Goal: Information Seeking & Learning: Learn about a topic

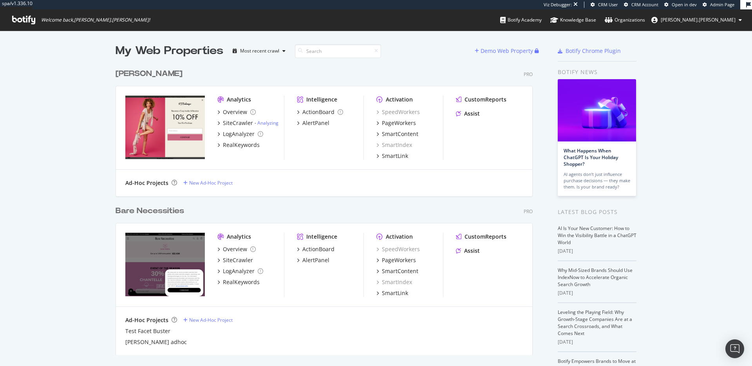
scroll to position [360, 740]
click at [233, 124] on div "SiteCrawler" at bounding box center [238, 123] width 30 height 8
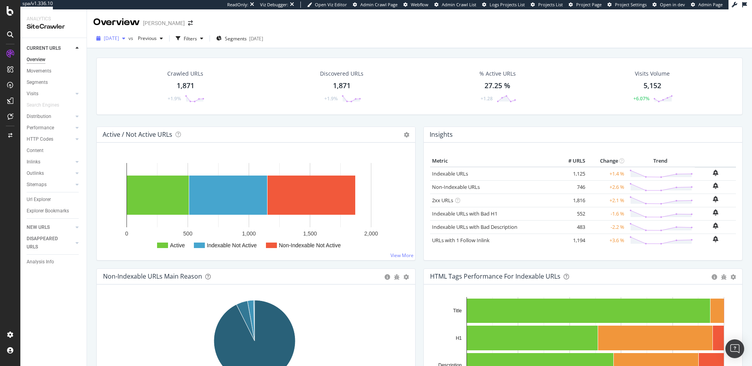
click at [119, 38] on span "2025 Jul. 27th" at bounding box center [111, 38] width 15 height 7
click at [130, 78] on div "2025 Jul. 20th" at bounding box center [135, 81] width 61 height 7
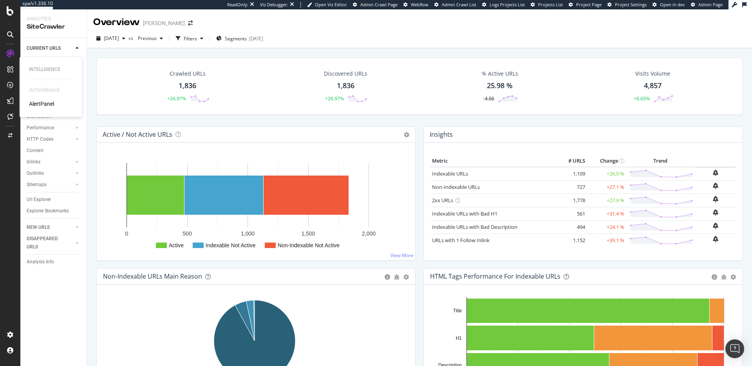
click at [40, 87] on div "ActionBoard" at bounding box center [44, 90] width 31 height 8
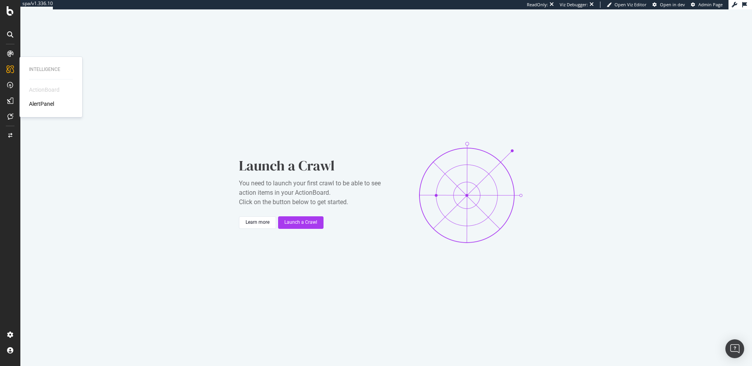
click at [40, 104] on div "AlertPanel" at bounding box center [41, 104] width 25 height 8
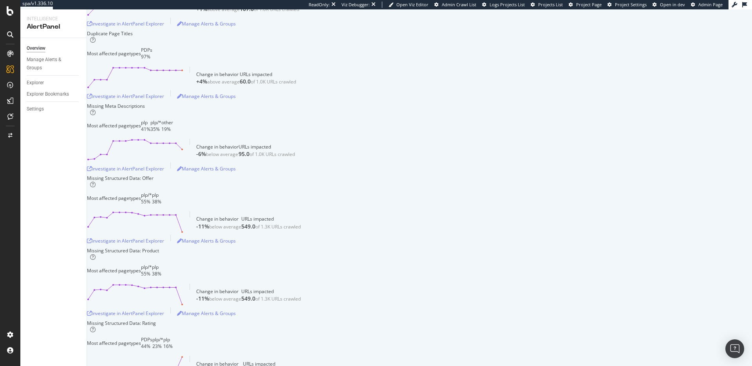
scroll to position [312, 0]
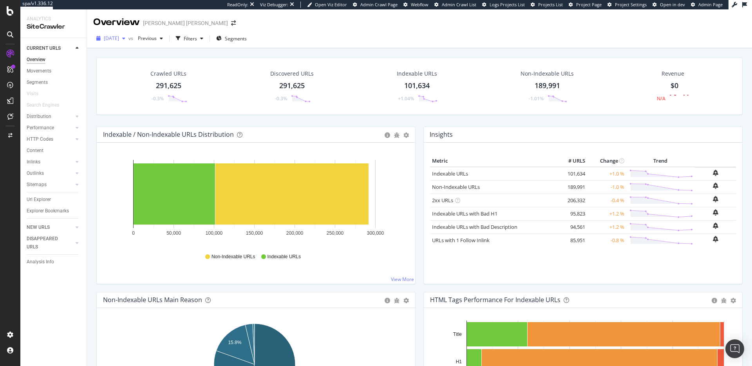
click at [117, 35] on span "2025 Mar. 28th" at bounding box center [111, 38] width 15 height 7
click at [126, 65] on div "[DATE]" at bounding box center [126, 66] width 42 height 7
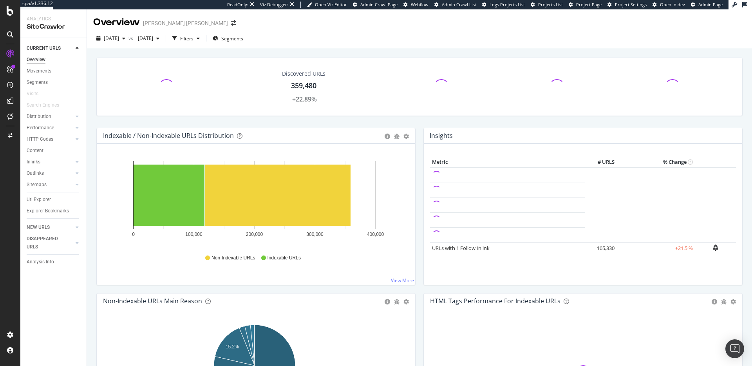
click at [12, 54] on icon at bounding box center [10, 54] width 8 height 8
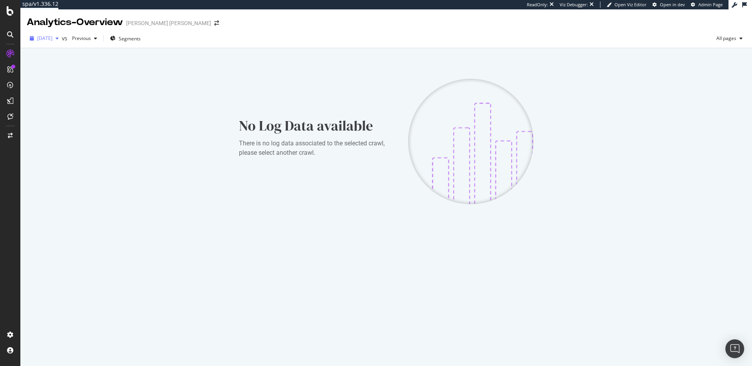
click at [46, 36] on span "[DATE]" at bounding box center [44, 38] width 15 height 7
click at [49, 38] on span "[DATE]" at bounding box center [44, 38] width 15 height 7
click at [54, 80] on div "2025 Jul. 9th" at bounding box center [59, 81] width 42 height 7
click at [52, 40] on span "2025 Jul. 9th" at bounding box center [44, 38] width 15 height 7
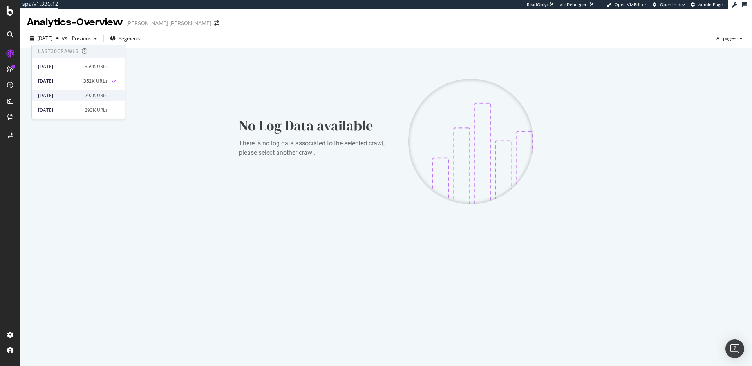
click at [64, 91] on div "2025 Mar. 28th 292K URLs" at bounding box center [78, 95] width 93 height 11
click at [50, 33] on div "2025 Mar. 28th" at bounding box center [44, 38] width 35 height 12
click at [58, 64] on div "[DATE]" at bounding box center [59, 66] width 42 height 7
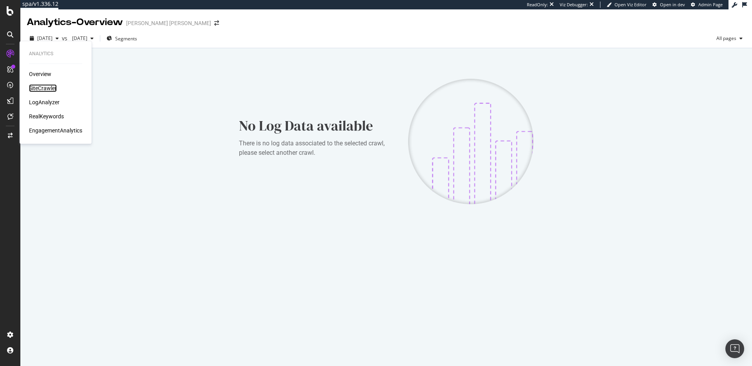
click at [34, 89] on div "SiteCrawler" at bounding box center [43, 88] width 28 height 8
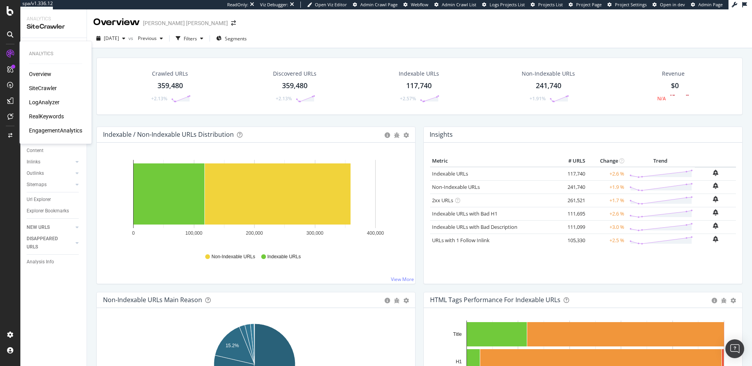
click at [56, 116] on div "RealKeywords" at bounding box center [46, 116] width 35 height 8
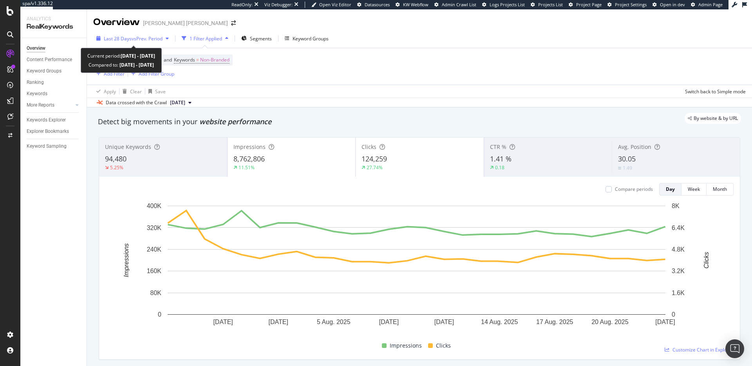
click at [118, 35] on span "Last 28 Days" at bounding box center [118, 38] width 28 height 7
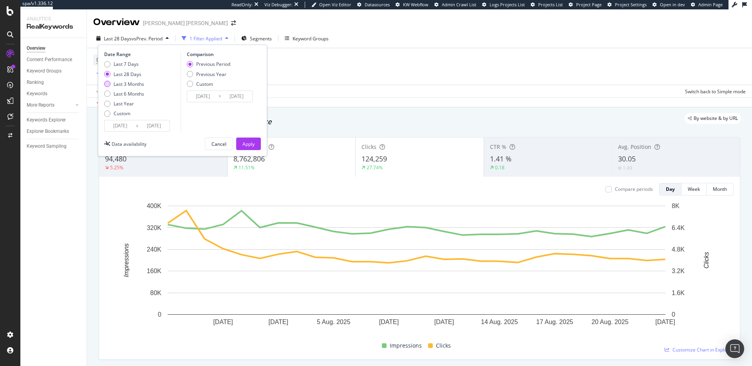
click at [127, 86] on div "Last 3 Months" at bounding box center [129, 84] width 31 height 7
type input "2025/05/24"
type input "2025/02/21"
type input "2025/05/23"
click at [243, 140] on div "Apply" at bounding box center [248, 144] width 12 height 12
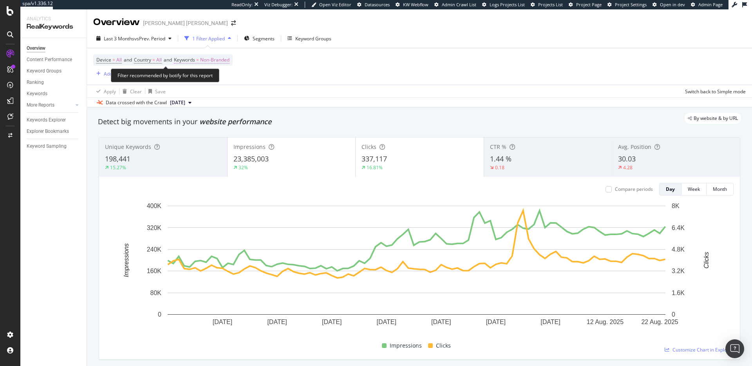
click at [229, 61] on span "Non-Branded" at bounding box center [214, 59] width 29 height 11
click at [222, 79] on icon "button" at bounding box center [222, 78] width 3 height 5
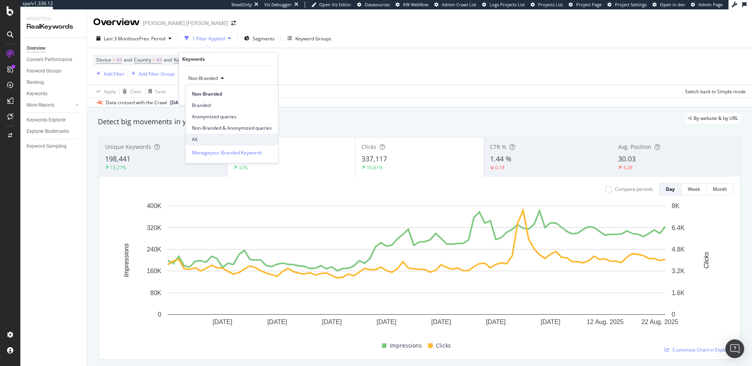
click at [209, 137] on span "All" at bounding box center [232, 139] width 80 height 7
drag, startPoint x: 262, startPoint y: 96, endPoint x: 468, endPoint y: 96, distance: 205.9
click at [262, 96] on div "Apply" at bounding box center [265, 95] width 12 height 7
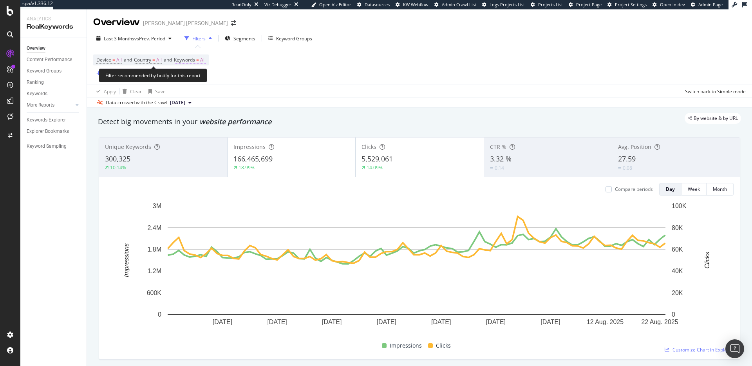
click at [205, 61] on span "All" at bounding box center [202, 59] width 5 height 11
click at [198, 79] on icon "button" at bounding box center [198, 78] width 3 height 5
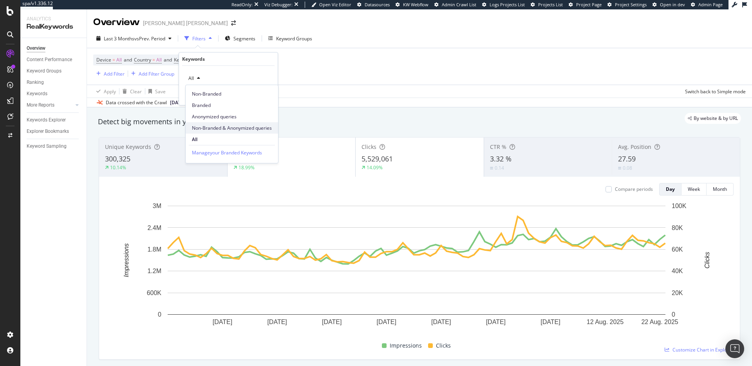
click at [215, 125] on span "Non-Branded & Anonymized queries" at bounding box center [232, 128] width 80 height 7
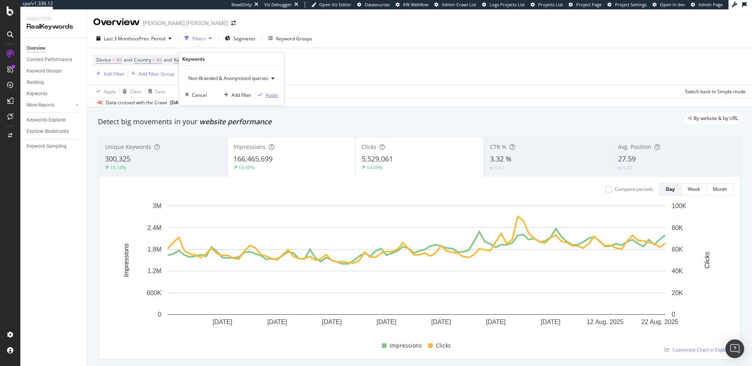
click at [270, 97] on div "Apply" at bounding box center [271, 95] width 12 height 7
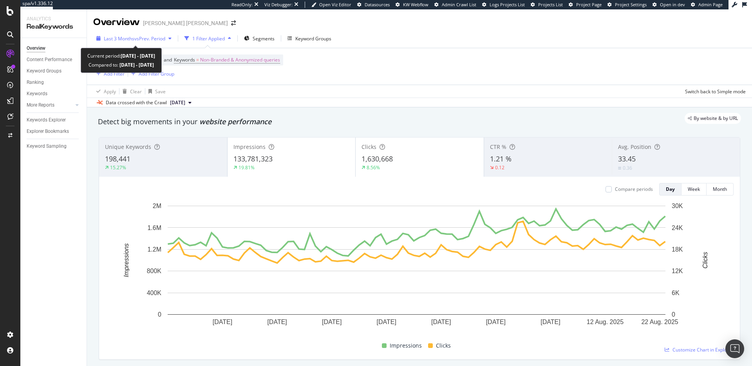
click at [139, 40] on span "vs Prev. Period" at bounding box center [149, 38] width 31 height 7
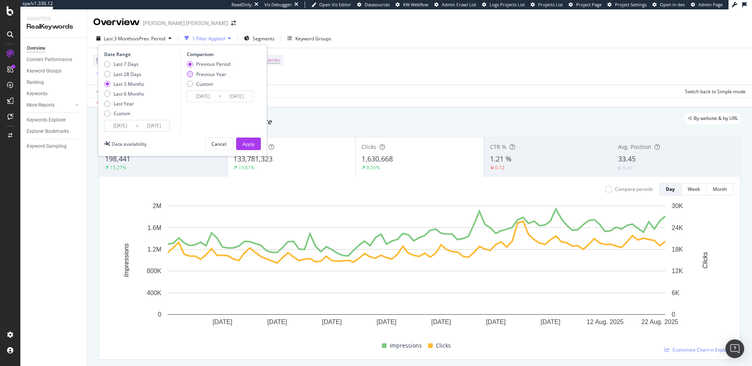
click at [215, 73] on div "Previous Year" at bounding box center [211, 74] width 30 height 7
type input "2024/05/25"
type input "2024/08/24"
click at [256, 143] on button "Apply" at bounding box center [248, 143] width 25 height 13
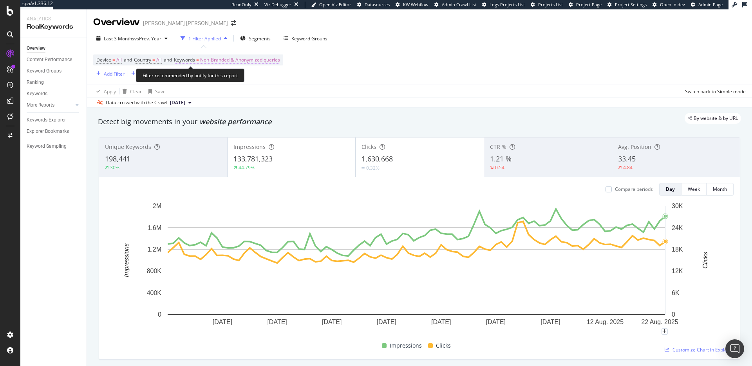
click at [262, 63] on span "Non-Branded & Anonymized queries" at bounding box center [240, 59] width 80 height 11
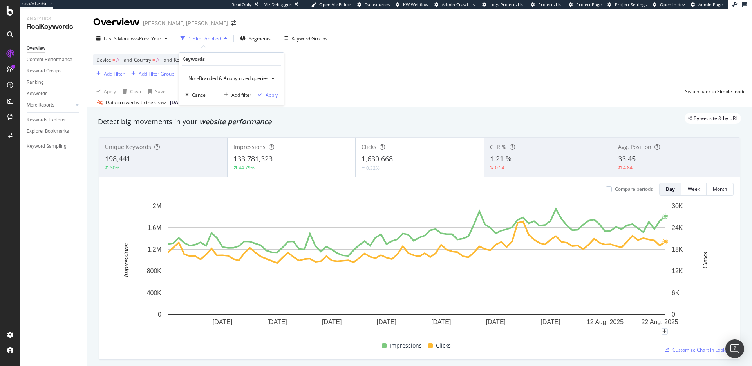
click at [271, 81] on div "Non-Branded & Anonymized queries" at bounding box center [231, 78] width 92 height 12
click at [229, 143] on div "All" at bounding box center [233, 139] width 94 height 11
click at [267, 97] on div "Apply" at bounding box center [265, 95] width 12 height 7
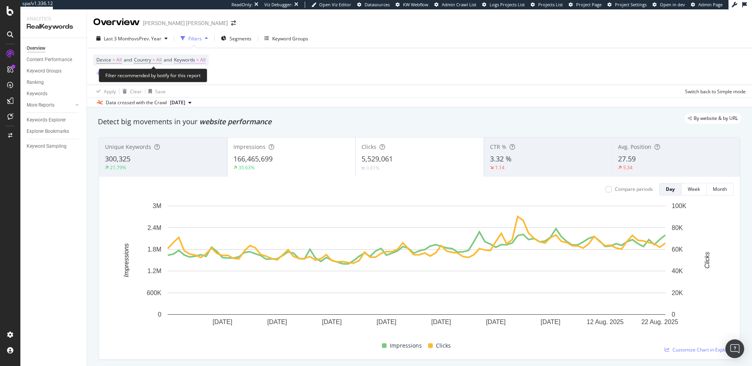
click at [199, 61] on span "=" at bounding box center [197, 59] width 3 height 7
click at [202, 77] on div "button" at bounding box center [198, 78] width 9 height 5
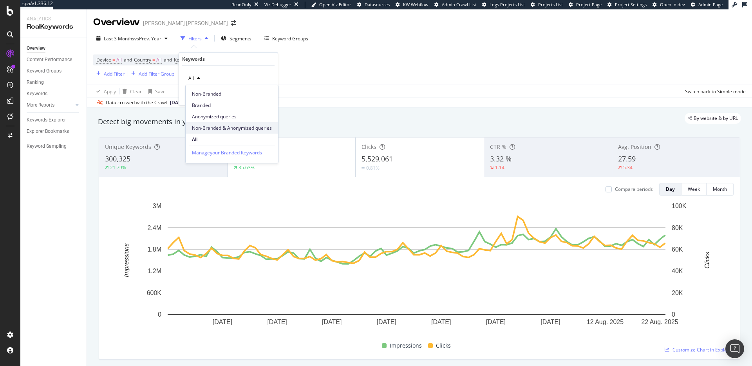
click at [232, 122] on div "Non-Branded & Anonymized queries" at bounding box center [232, 127] width 92 height 11
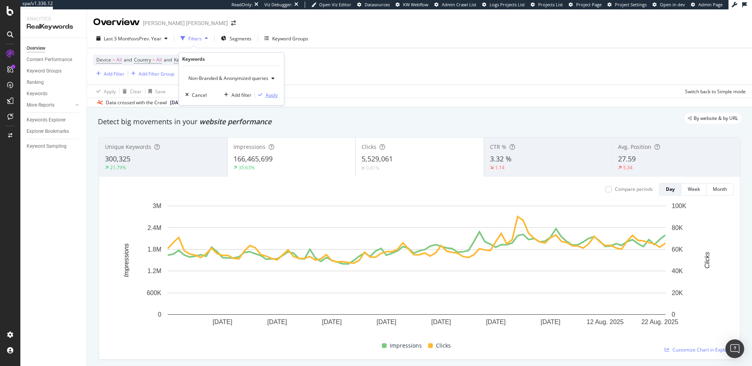
drag, startPoint x: 273, startPoint y: 93, endPoint x: 380, endPoint y: 75, distance: 108.4
click at [273, 93] on div "Apply" at bounding box center [271, 95] width 12 height 7
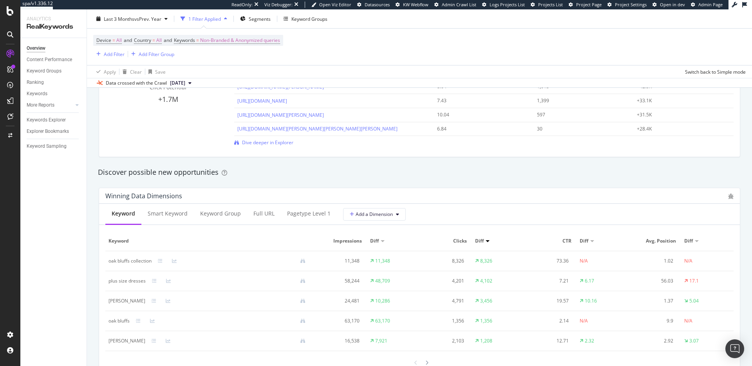
scroll to position [483, 0]
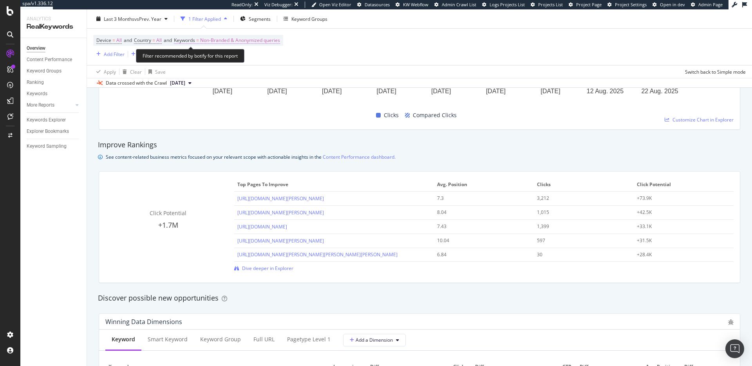
click at [280, 41] on span "Non-Branded & Anonymized queries" at bounding box center [240, 40] width 80 height 11
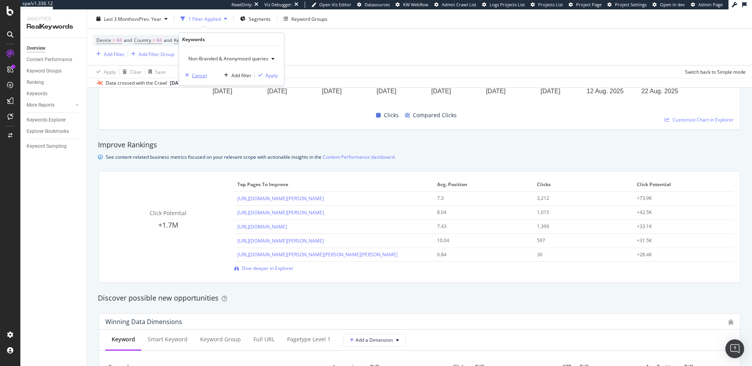
click at [196, 76] on div "Cancel" at bounding box center [199, 75] width 15 height 7
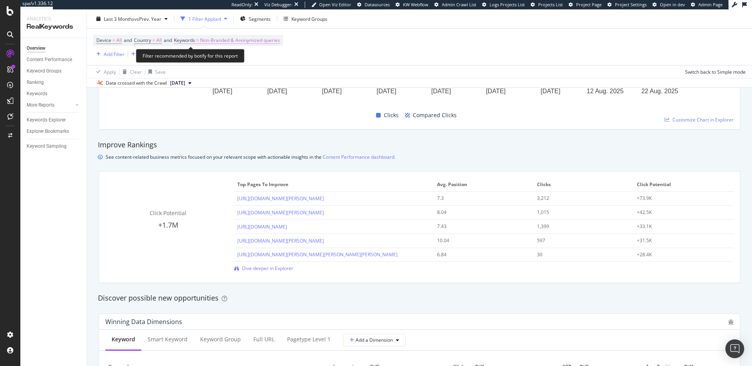
click at [258, 42] on span "Non-Branded & Anonymized queries" at bounding box center [240, 40] width 80 height 11
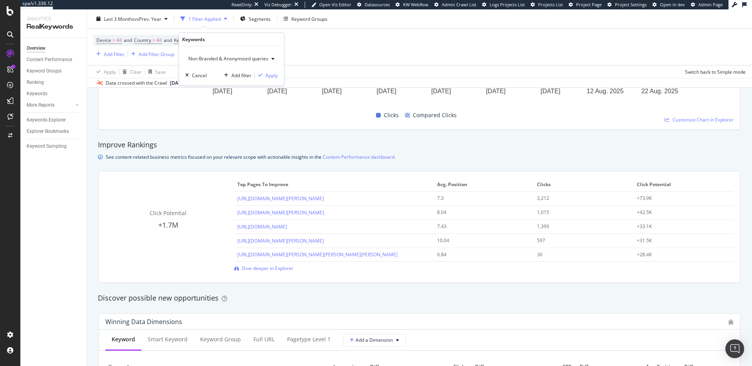
click at [241, 61] on span "Non-Branded & Anonymized queries" at bounding box center [226, 58] width 83 height 7
click at [240, 60] on span "Non-Branded & Anonymized queries" at bounding box center [226, 58] width 83 height 7
click at [207, 116] on span "All" at bounding box center [233, 119] width 82 height 7
click at [262, 75] on div "Apply" at bounding box center [265, 75] width 12 height 7
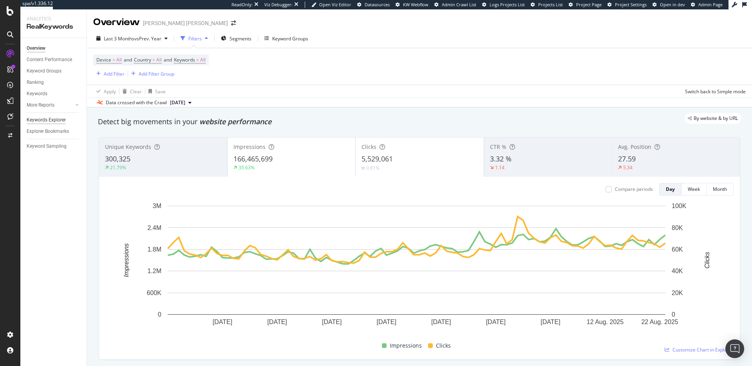
click at [40, 121] on div "Keywords Explorer" at bounding box center [46, 120] width 39 height 8
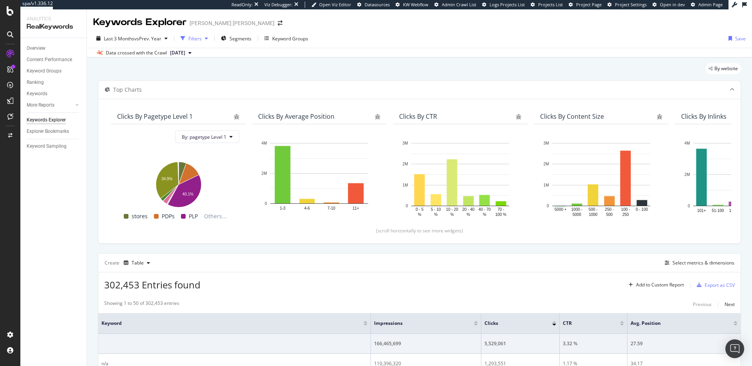
click at [202, 36] on div "Filters" at bounding box center [194, 38] width 13 height 7
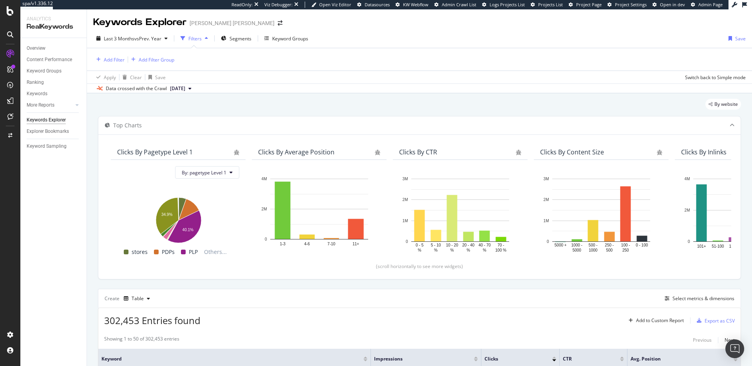
click at [202, 36] on div "Filters" at bounding box center [194, 38] width 13 height 7
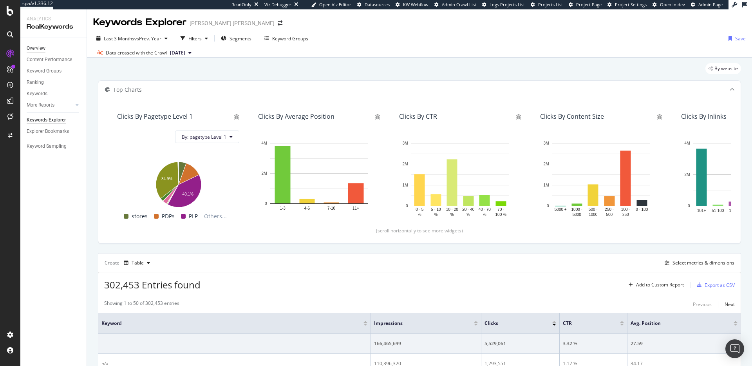
click at [43, 44] on div "Overview" at bounding box center [36, 48] width 19 height 8
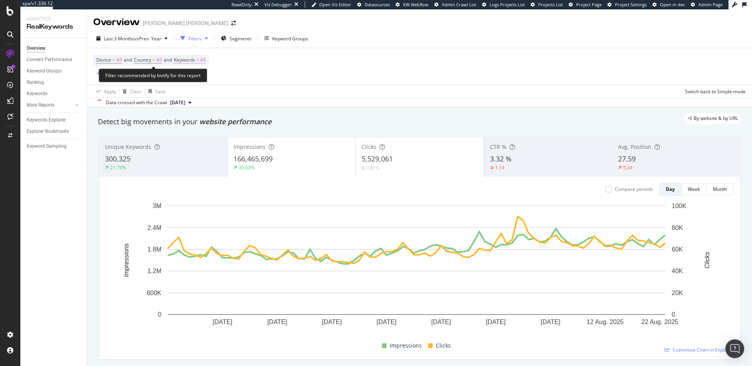
click at [189, 61] on span "Keywords" at bounding box center [184, 59] width 21 height 7
click at [197, 78] on icon "button" at bounding box center [198, 78] width 3 height 5
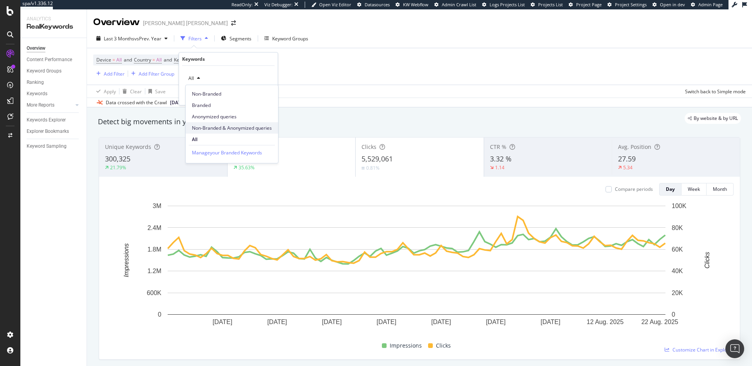
click at [238, 126] on span "Non-Branded & Anonymized queries" at bounding box center [232, 128] width 80 height 7
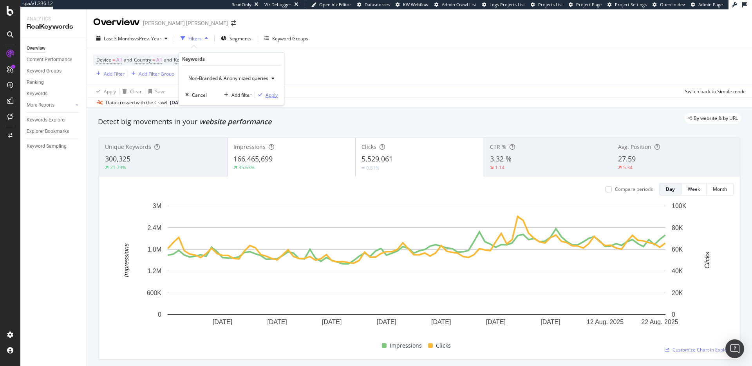
drag, startPoint x: 271, startPoint y: 95, endPoint x: 323, endPoint y: 95, distance: 52.1
click at [271, 95] on div "Apply" at bounding box center [271, 95] width 12 height 7
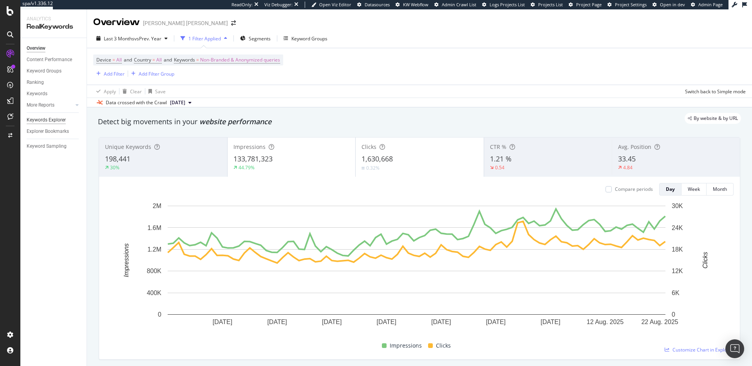
click at [47, 118] on div "Keywords Explorer" at bounding box center [46, 120] width 39 height 8
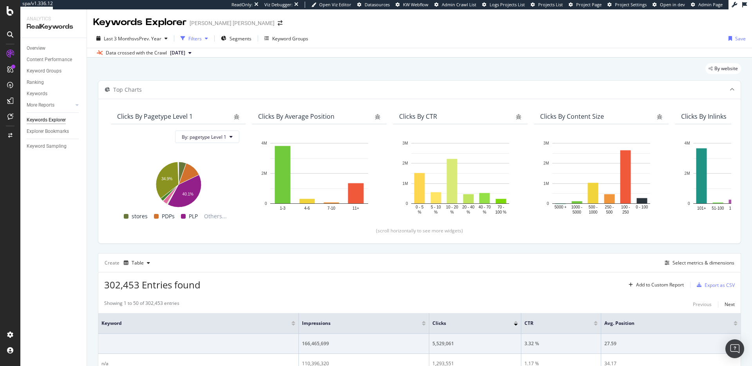
click at [202, 43] on div "Filters" at bounding box center [194, 38] width 34 height 12
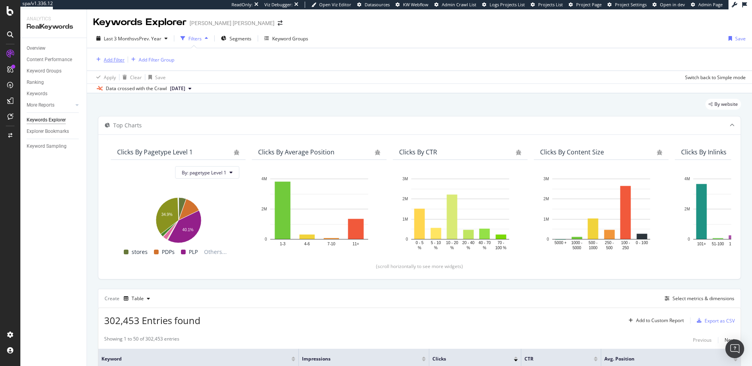
click at [102, 57] on div "button" at bounding box center [98, 59] width 11 height 5
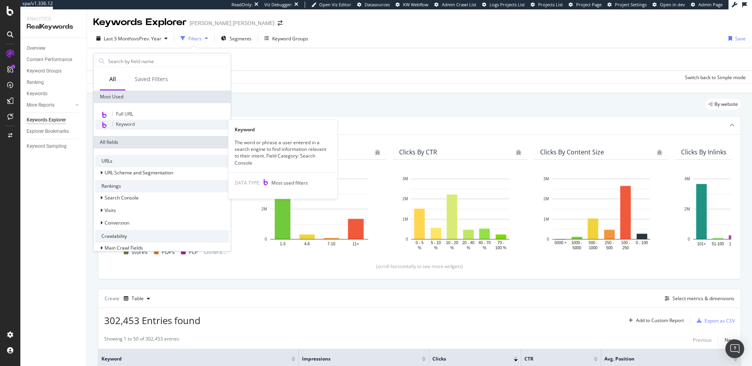
click at [152, 121] on div "Keyword" at bounding box center [162, 124] width 134 height 10
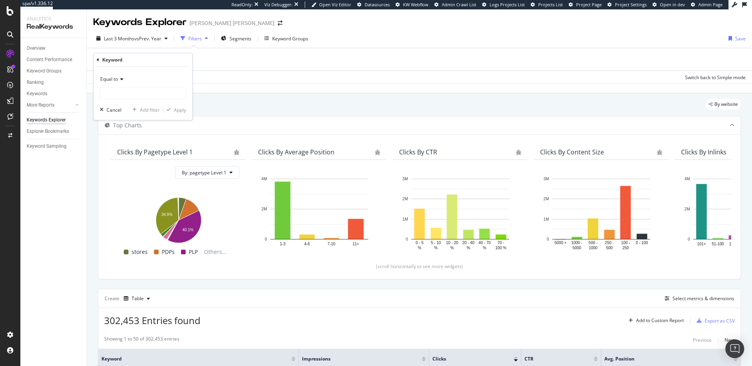
click at [120, 82] on div "Equal to" at bounding box center [143, 79] width 86 height 13
click at [114, 75] on div "Equal to" at bounding box center [143, 79] width 86 height 13
click at [113, 79] on span "Equal to" at bounding box center [109, 79] width 18 height 7
drag, startPoint x: 139, startPoint y: 81, endPoint x: 129, endPoint y: 73, distance: 13.3
click at [139, 81] on div "Equal to" at bounding box center [143, 79] width 86 height 13
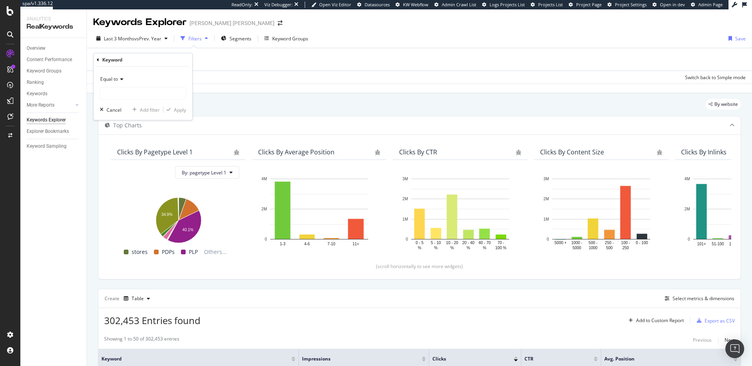
click at [102, 60] on div "Keyword" at bounding box center [112, 59] width 20 height 7
click at [97, 59] on icon at bounding box center [98, 60] width 2 height 5
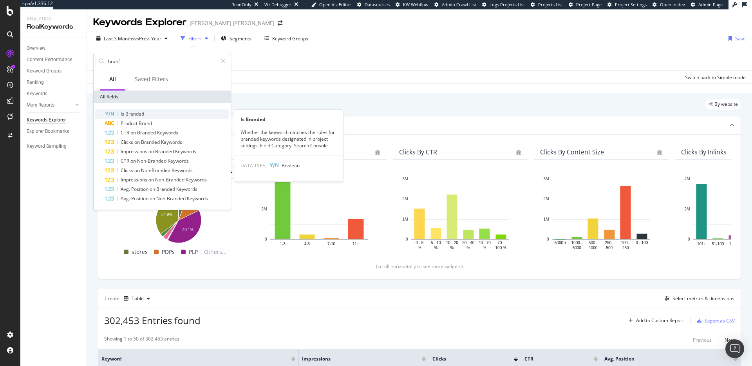
type input "branf"
click at [139, 112] on span "Branded" at bounding box center [134, 113] width 19 height 7
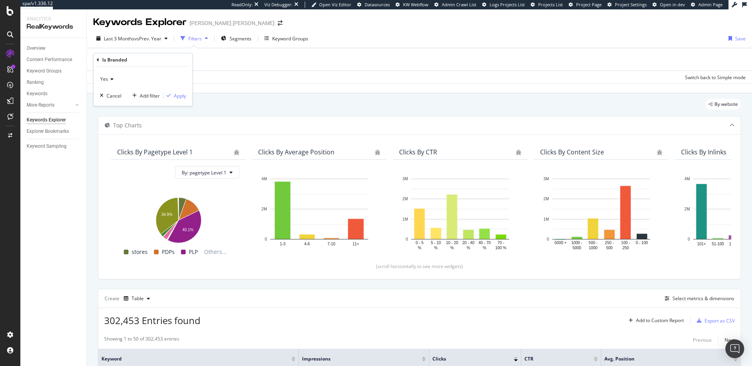
click at [110, 79] on icon at bounding box center [110, 79] width 5 height 5
click at [114, 103] on div "No" at bounding box center [144, 105] width 84 height 10
click at [178, 98] on div "Apply" at bounding box center [180, 95] width 12 height 7
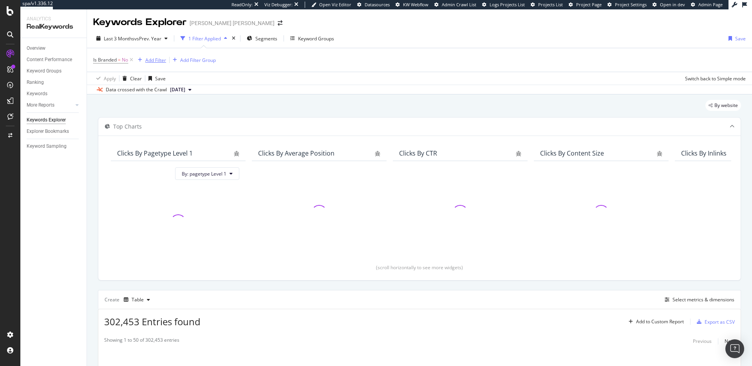
click at [154, 61] on div "Add Filter" at bounding box center [155, 60] width 21 height 7
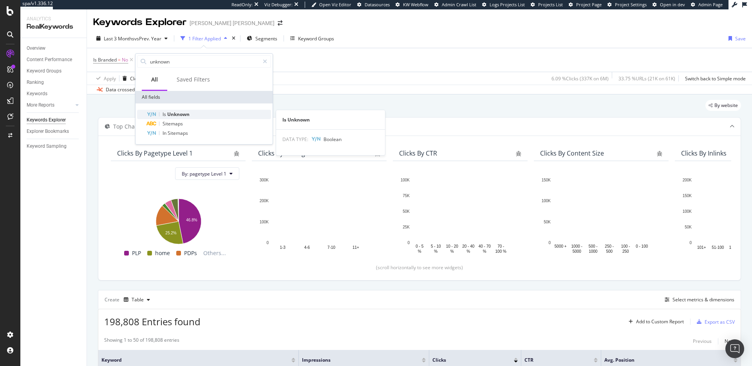
type input "unknown"
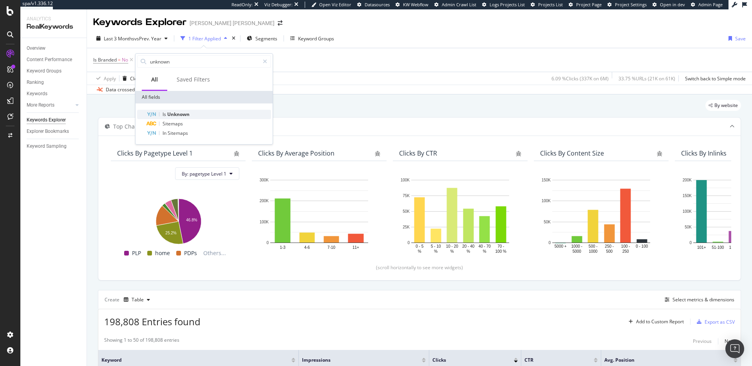
click at [184, 114] on span "Unknown" at bounding box center [178, 114] width 22 height 7
click at [220, 95] on div "Apply" at bounding box center [222, 96] width 12 height 7
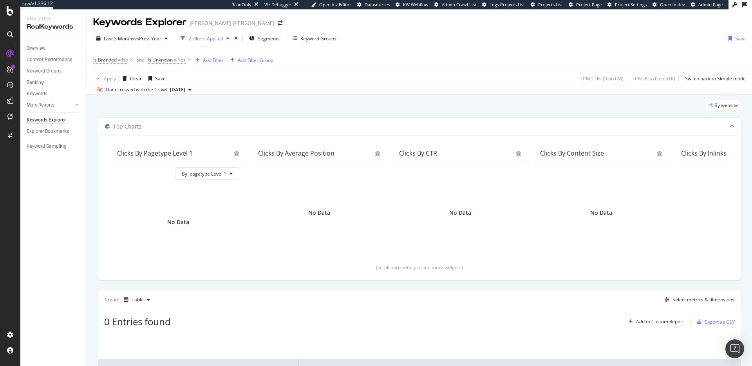
scroll to position [88, 0]
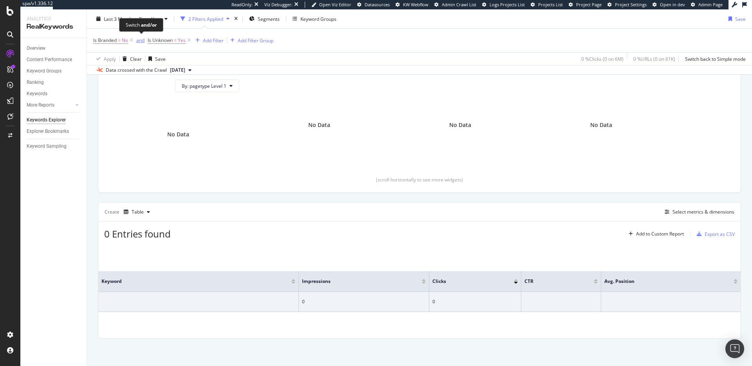
click at [139, 41] on div "and" at bounding box center [140, 40] width 8 height 7
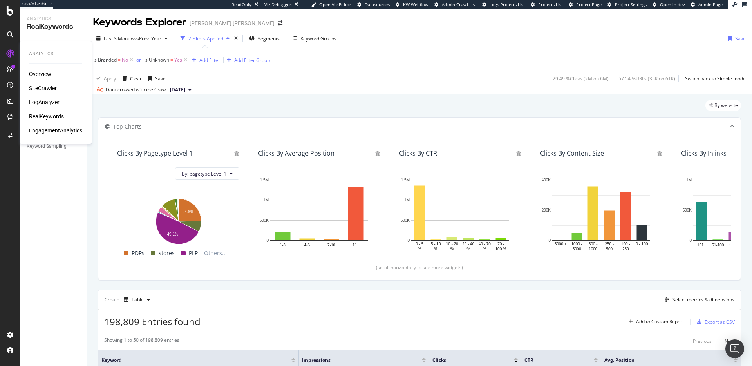
click at [32, 76] on div "Overview" at bounding box center [40, 74] width 22 height 8
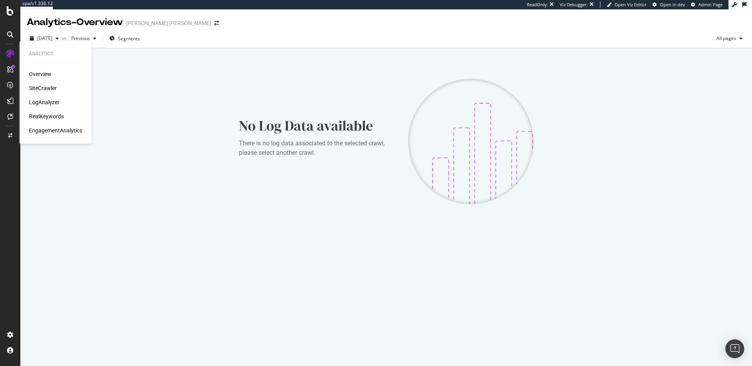
click at [52, 85] on div "SiteCrawler" at bounding box center [43, 88] width 28 height 8
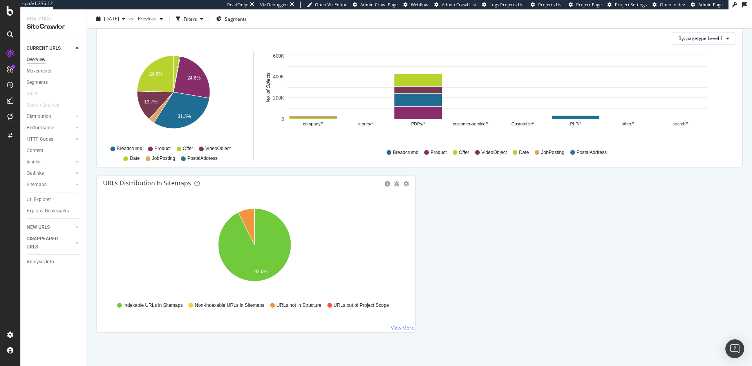
scroll to position [780, 0]
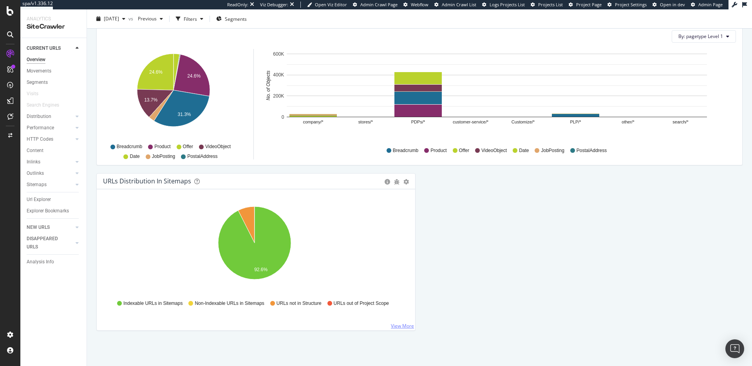
click at [392, 323] on link "View More" at bounding box center [402, 325] width 23 height 7
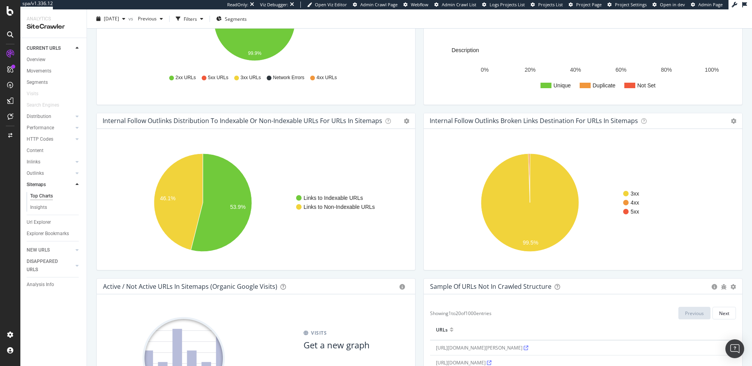
scroll to position [794, 0]
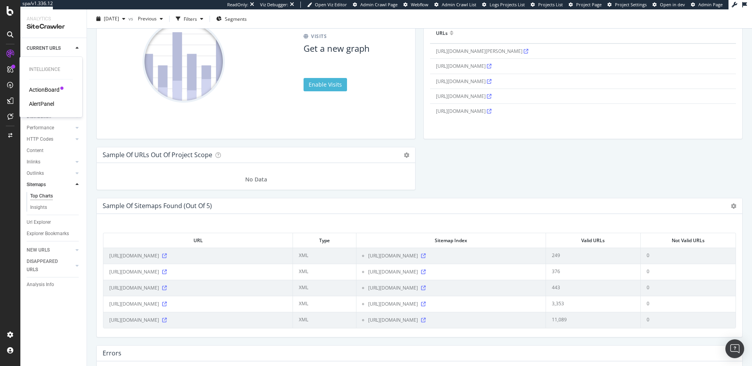
click at [45, 88] on div "ActionBoard" at bounding box center [44, 90] width 31 height 8
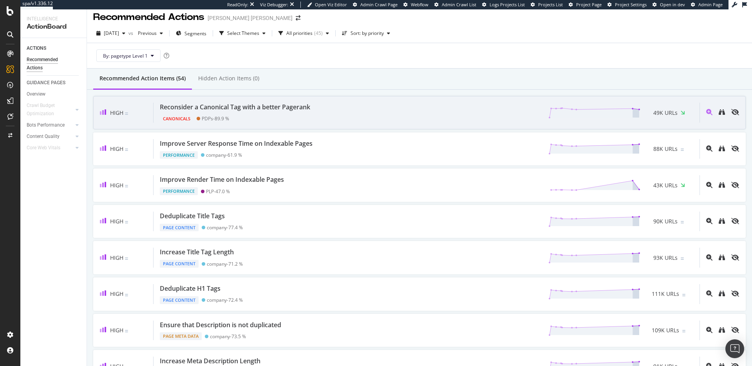
scroll to position [10, 0]
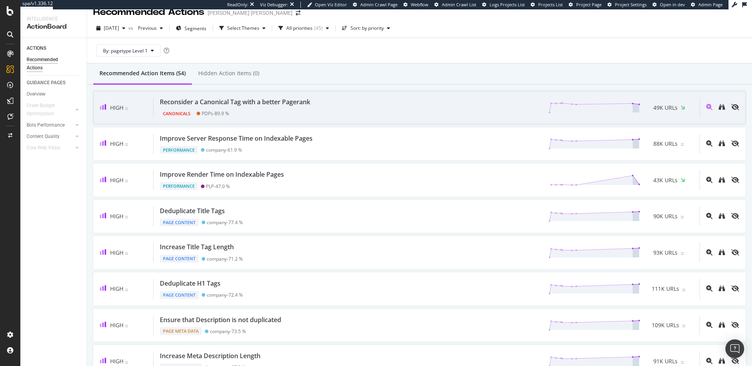
click at [334, 109] on div "Reconsider a Canonical Tag with a better Pagerank Canonicals PDPs - 89.9 % 49K …" at bounding box center [426, 107] width 546 height 20
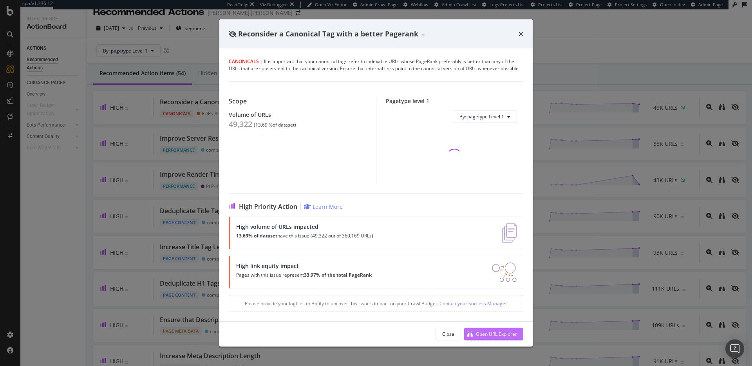
click at [491, 335] on div "Open URL Explorer" at bounding box center [496, 333] width 41 height 7
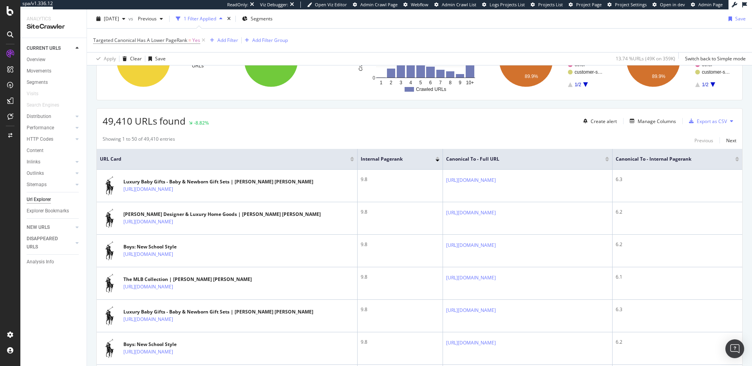
scroll to position [102, 0]
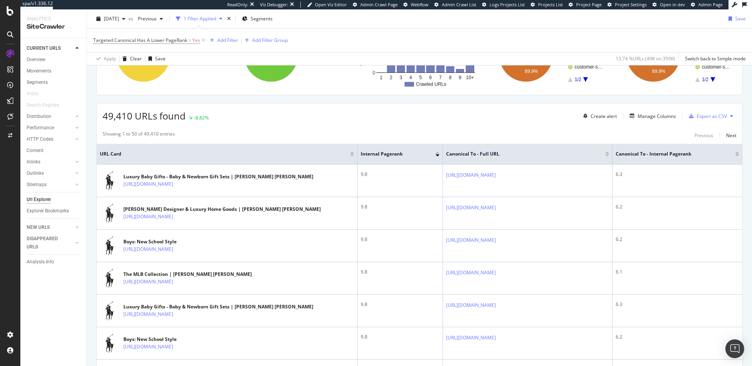
click at [297, 117] on div "49,410 URLs found -8.82% Create alert Manage Columns Export as CSV" at bounding box center [419, 112] width 645 height 19
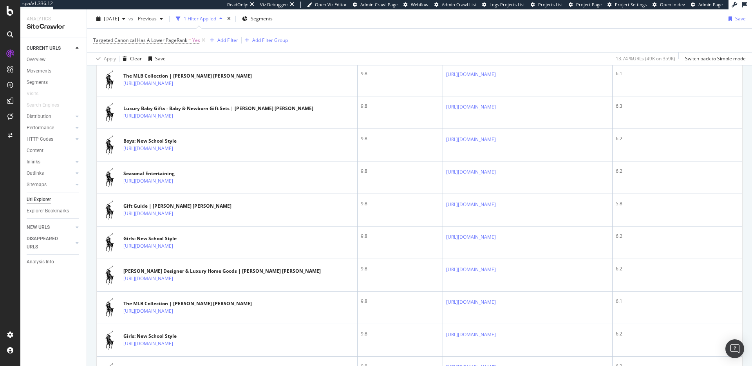
scroll to position [310, 0]
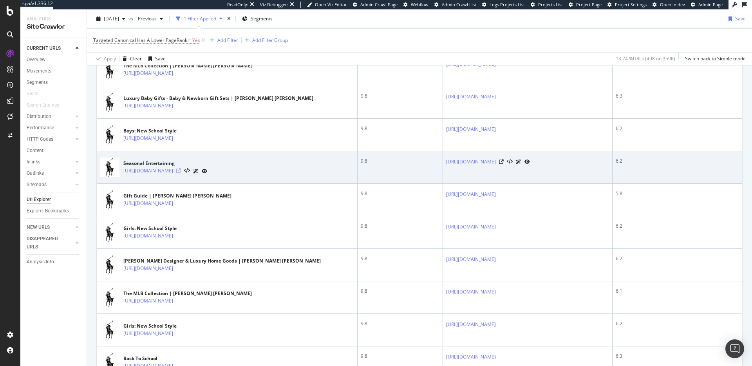
click at [181, 173] on icon at bounding box center [178, 170] width 5 height 5
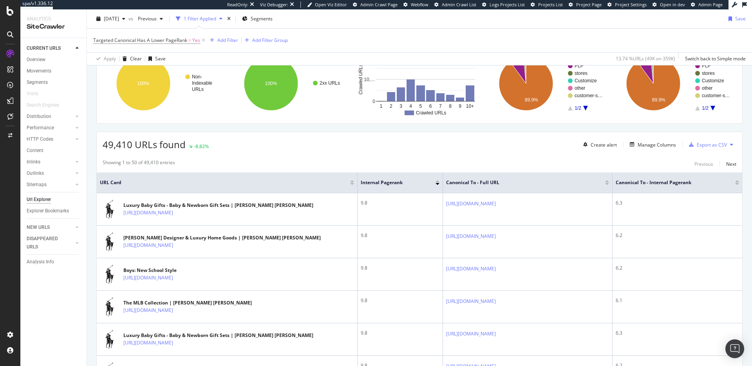
scroll to position [0, 0]
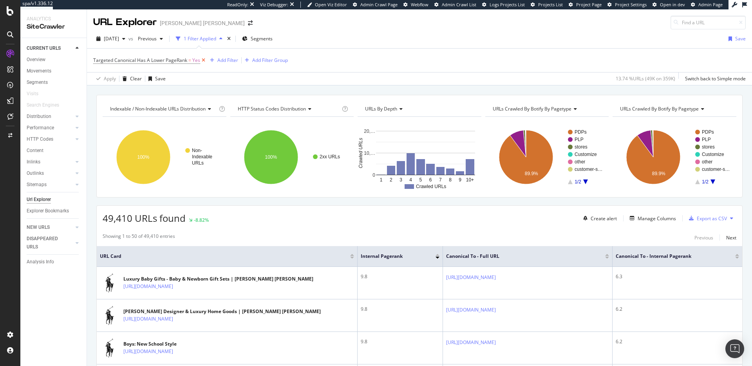
click at [202, 60] on icon at bounding box center [203, 60] width 7 height 8
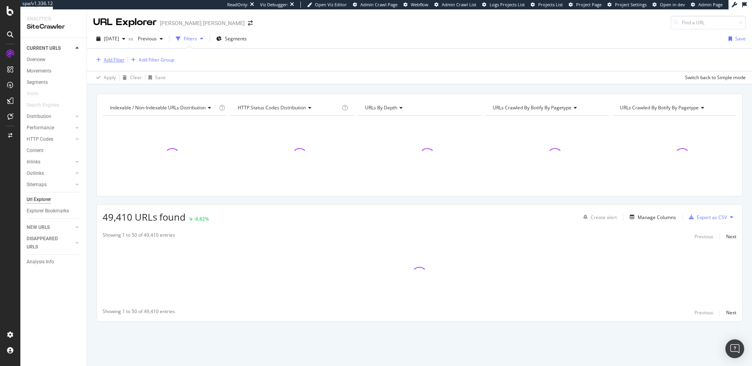
click at [108, 60] on div "Add Filter" at bounding box center [114, 59] width 21 height 7
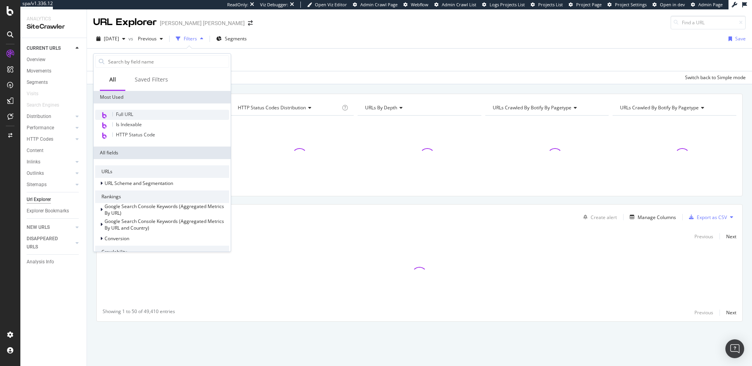
click at [128, 111] on span "Full URL" at bounding box center [124, 114] width 17 height 7
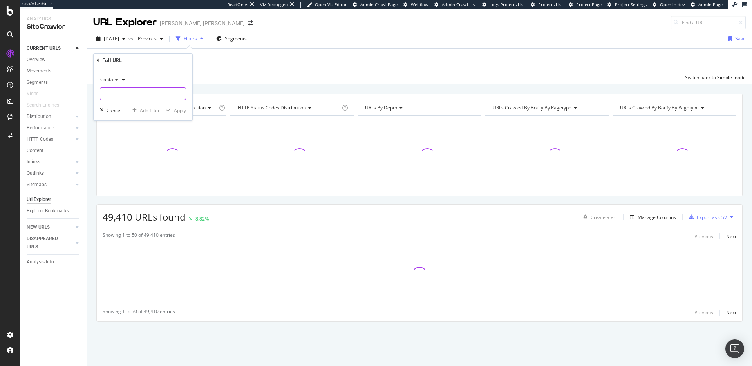
click at [134, 95] on input "text" at bounding box center [142, 93] width 85 height 13
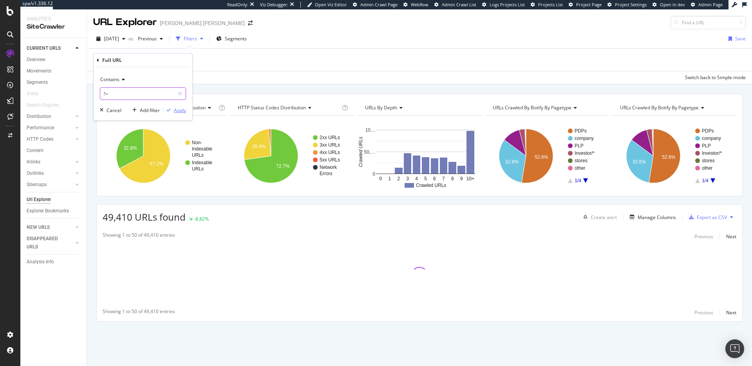
type input "?="
click at [175, 112] on div "Apply" at bounding box center [180, 110] width 12 height 7
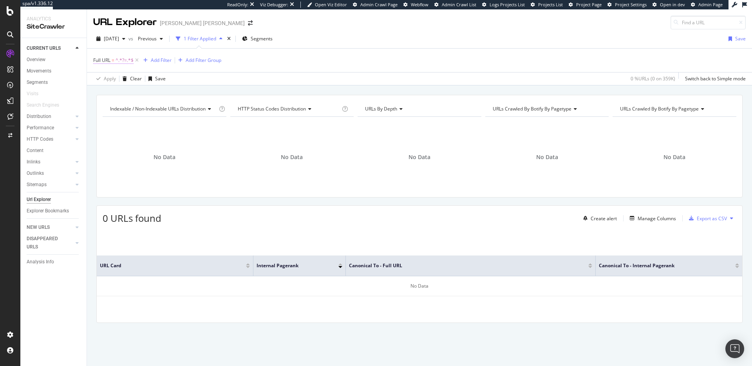
click at [117, 63] on span "^.*?=.*$" at bounding box center [124, 60] width 18 height 11
click at [107, 94] on input "?=" at bounding box center [137, 93] width 74 height 13
type input "?"
click at [178, 112] on div "Apply" at bounding box center [180, 109] width 12 height 7
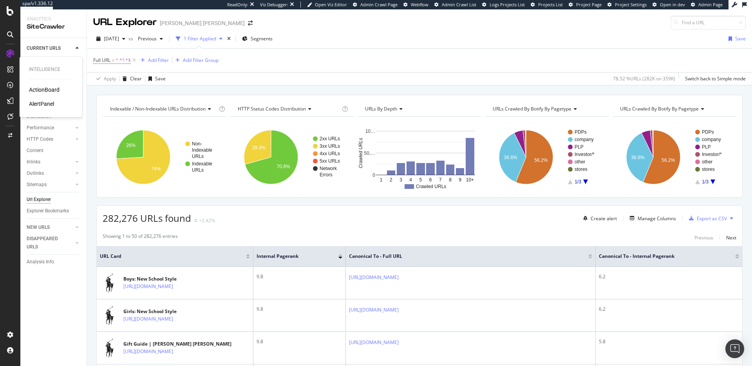
click at [40, 89] on div "ActionBoard" at bounding box center [44, 90] width 31 height 8
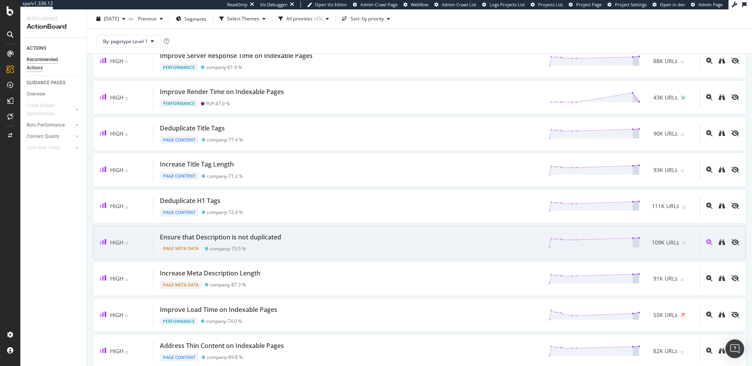
scroll to position [74, 0]
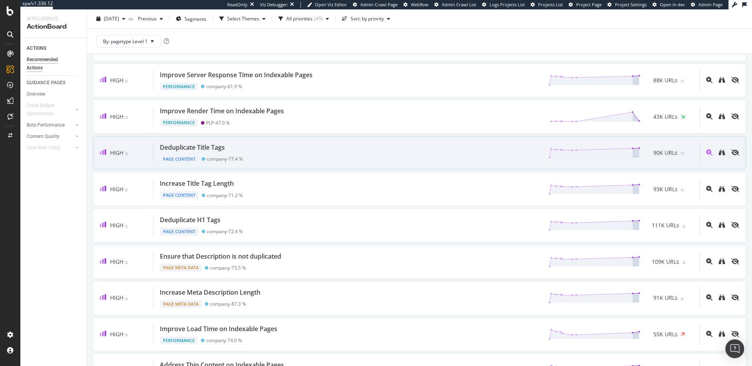
click at [309, 153] on div "Deduplicate Title Tags Page Content company - 77.4 % 90K URLs" at bounding box center [426, 153] width 546 height 20
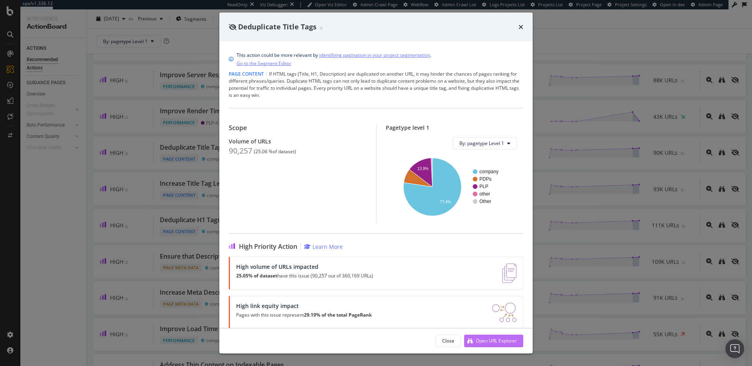
click at [482, 342] on div "Open URL Explorer" at bounding box center [496, 340] width 41 height 7
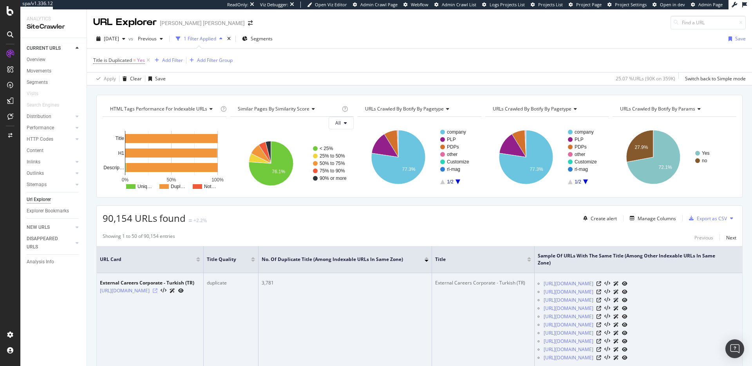
click at [157, 293] on icon at bounding box center [155, 290] width 5 height 5
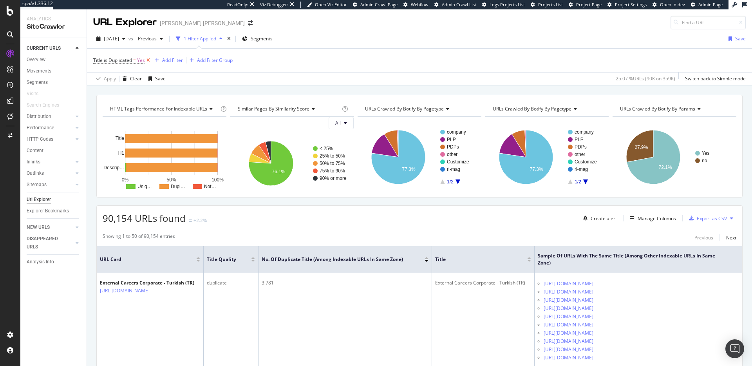
click at [149, 59] on icon at bounding box center [148, 60] width 7 height 8
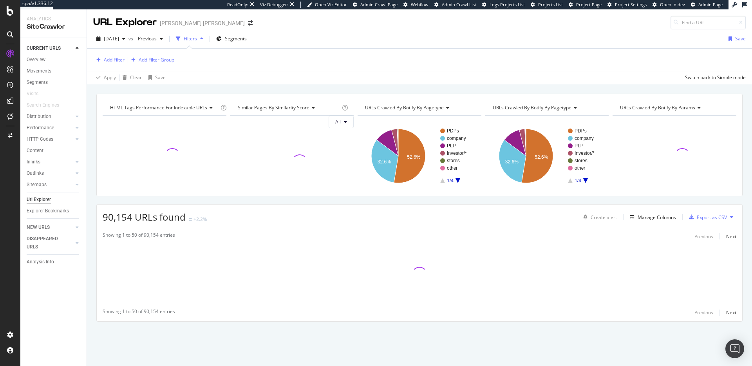
click at [121, 58] on div "Add Filter" at bounding box center [114, 59] width 21 height 7
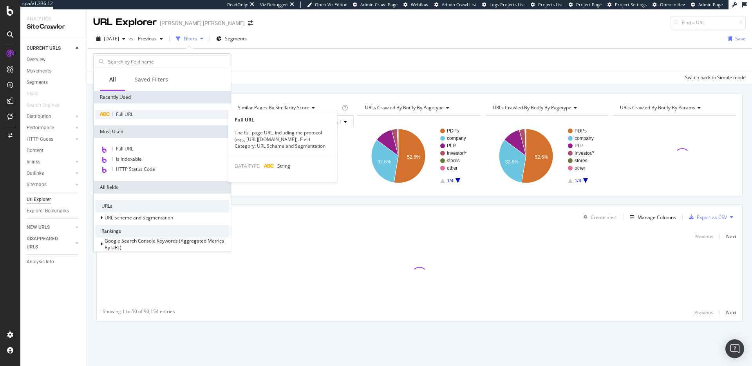
click at [133, 113] on span "Full URL" at bounding box center [124, 114] width 17 height 7
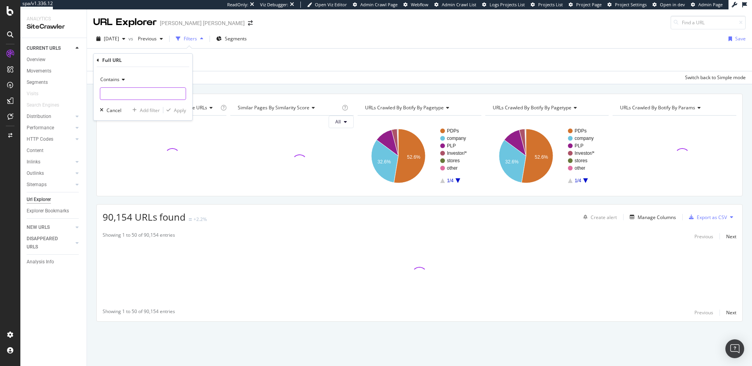
click at [143, 96] on input "text" at bounding box center [142, 93] width 85 height 13
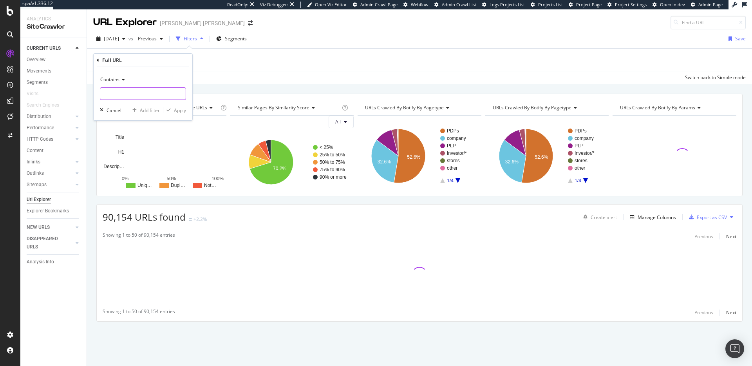
paste input "https://careers.ralphlauren.com/"
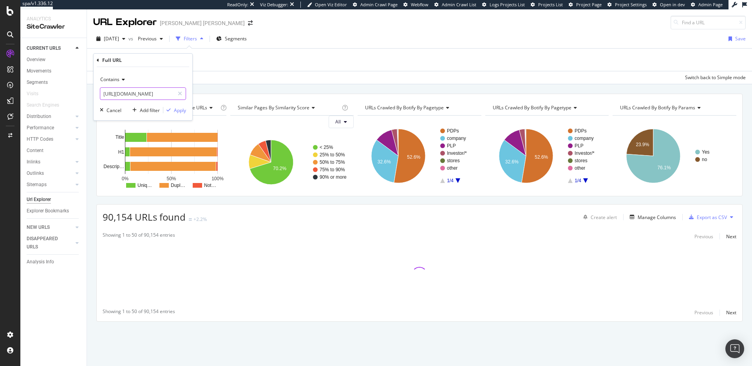
scroll to position [0, 4]
type input "https://careers.ralphlauren.com/"
click at [177, 112] on div "Apply" at bounding box center [180, 110] width 12 height 7
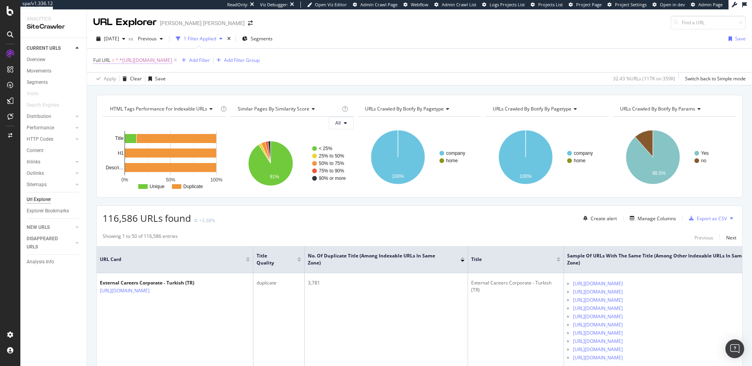
click at [159, 59] on span "^.*https://careers.ralphlauren.com/.*$" at bounding box center [143, 60] width 56 height 11
drag, startPoint x: 138, startPoint y: 89, endPoint x: 138, endPoint y: 94, distance: 5.5
click at [138, 89] on input "https://careers.ralphlauren.com/" at bounding box center [137, 93] width 74 height 13
drag, startPoint x: 135, startPoint y: 93, endPoint x: 100, endPoint y: 90, distance: 35.3
click at [100, 90] on input "https://careers.ralphlauren.com/" at bounding box center [137, 93] width 74 height 13
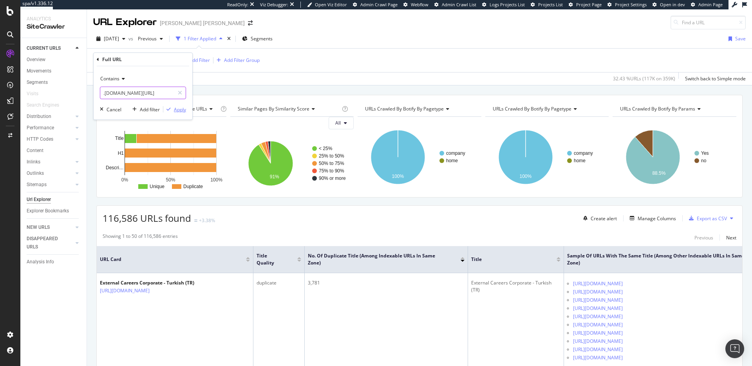
type input ".ralphlauren.com/"
click at [177, 110] on div "Apply" at bounding box center [180, 109] width 12 height 7
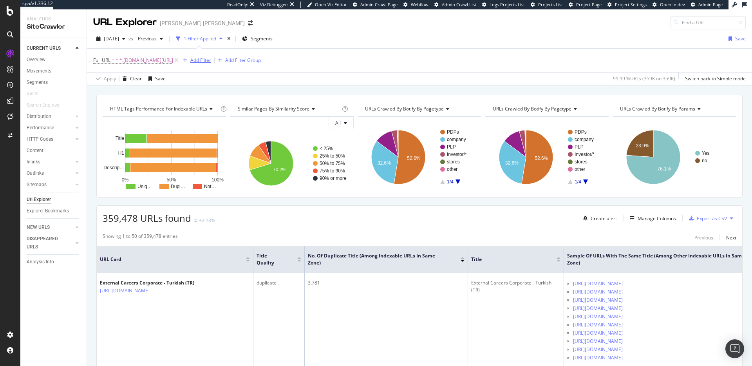
click at [193, 60] on div "Add Filter" at bounding box center [200, 60] width 21 height 7
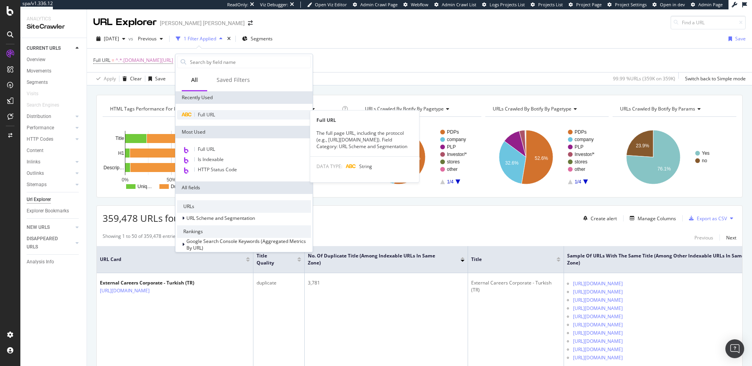
click at [211, 117] on span "Full URL" at bounding box center [206, 114] width 17 height 7
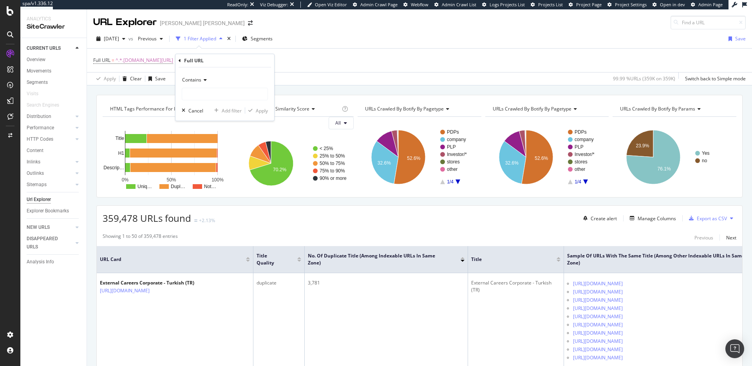
click at [207, 82] on div "Contains" at bounding box center [225, 80] width 86 height 13
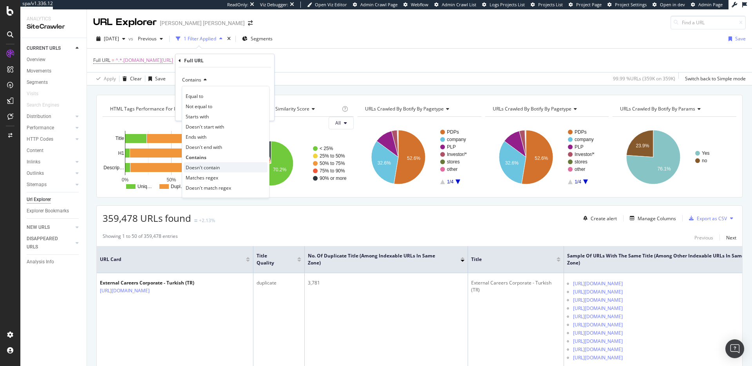
click at [202, 165] on span "Doesn't contain" at bounding box center [203, 167] width 34 height 7
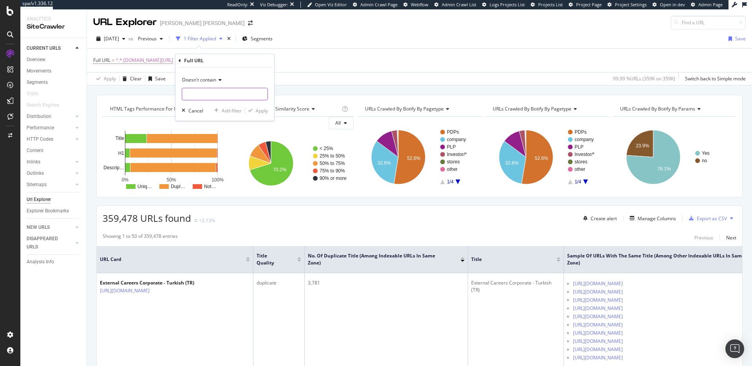
click at [215, 97] on input "text" at bounding box center [224, 94] width 85 height 13
type input "careers"
click at [261, 111] on div "Apply" at bounding box center [262, 110] width 12 height 7
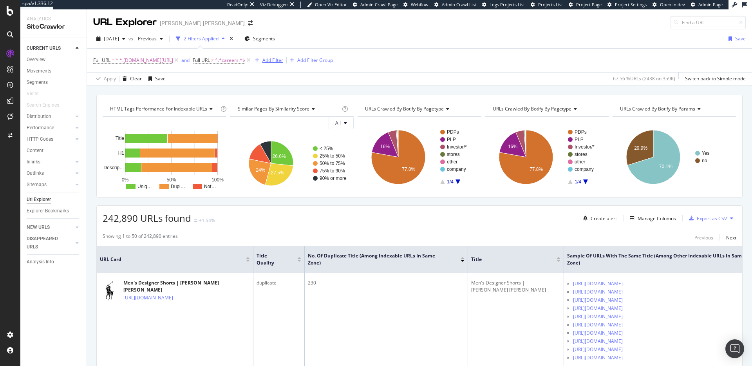
click at [262, 60] on div "Add Filter" at bounding box center [272, 60] width 21 height 7
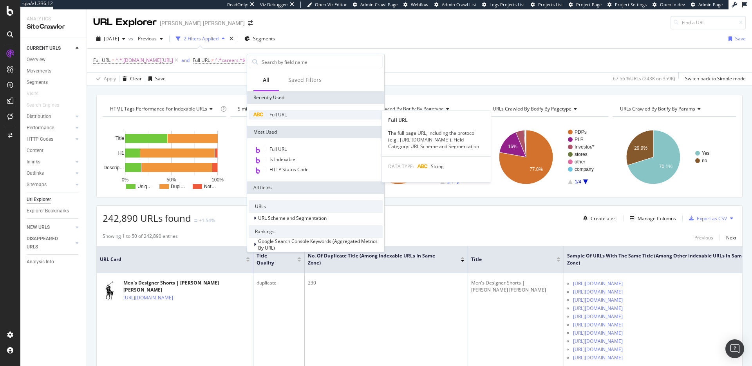
click at [282, 111] on span "Full URL" at bounding box center [277, 114] width 17 height 7
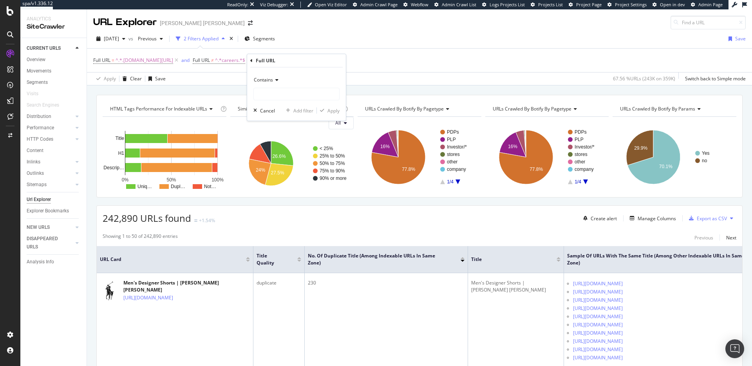
click at [273, 77] on span "Contains" at bounding box center [263, 79] width 19 height 7
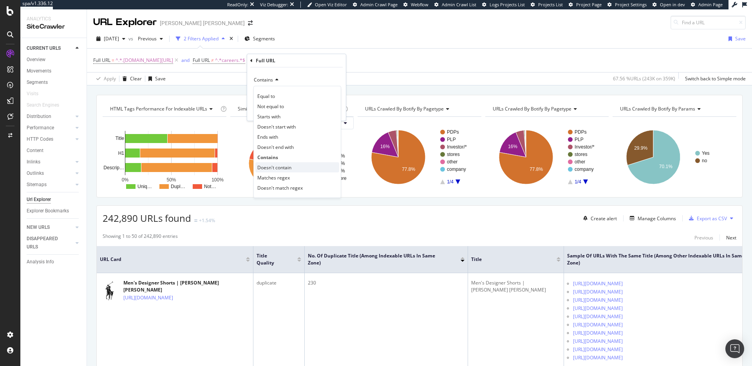
click at [272, 165] on span "Doesn't contain" at bounding box center [274, 167] width 34 height 7
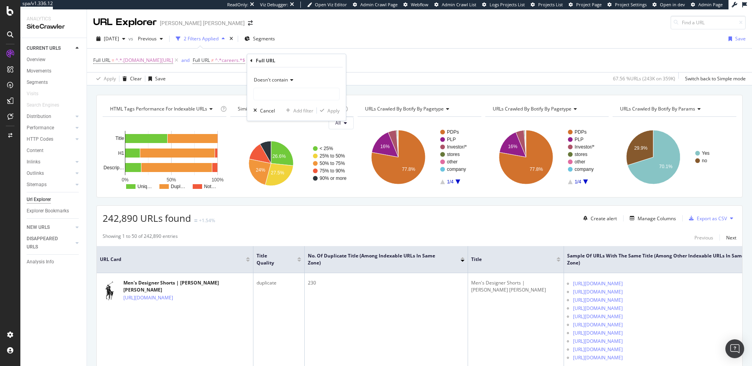
click at [292, 101] on div "Doesn't contain Cancel Add filter Apply" at bounding box center [296, 93] width 99 height 53
click at [291, 95] on input "text" at bounding box center [296, 94] width 85 height 13
type input "www"
click at [335, 111] on div "Apply" at bounding box center [333, 110] width 12 height 7
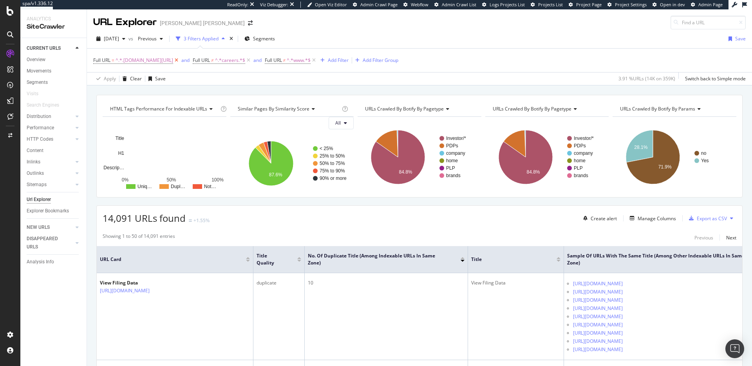
click at [173, 61] on icon at bounding box center [176, 60] width 7 height 8
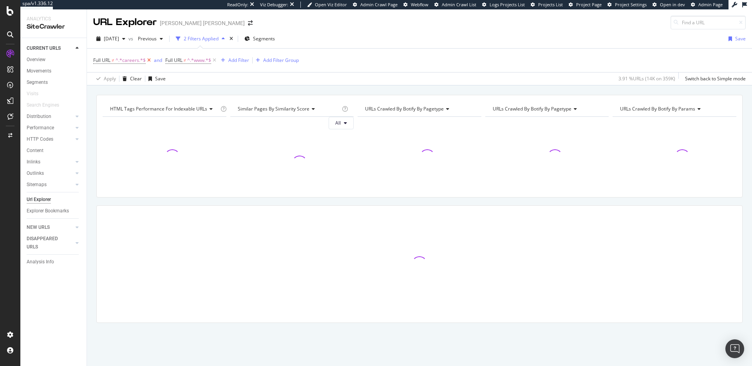
click at [148, 62] on icon at bounding box center [149, 60] width 7 height 8
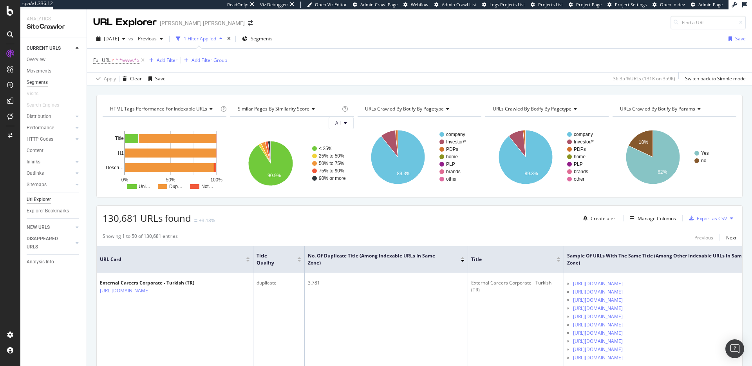
click at [38, 83] on div "Segments" at bounding box center [37, 82] width 21 height 8
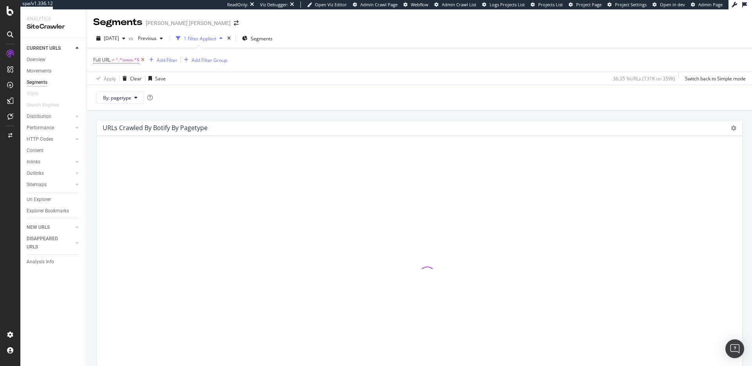
click at [141, 61] on icon at bounding box center [142, 60] width 7 height 8
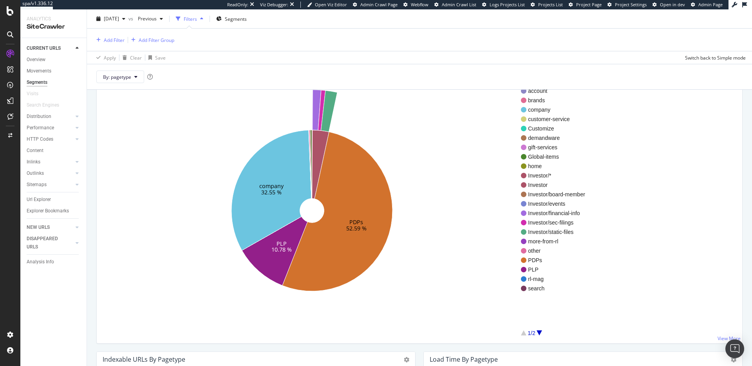
scroll to position [67, 0]
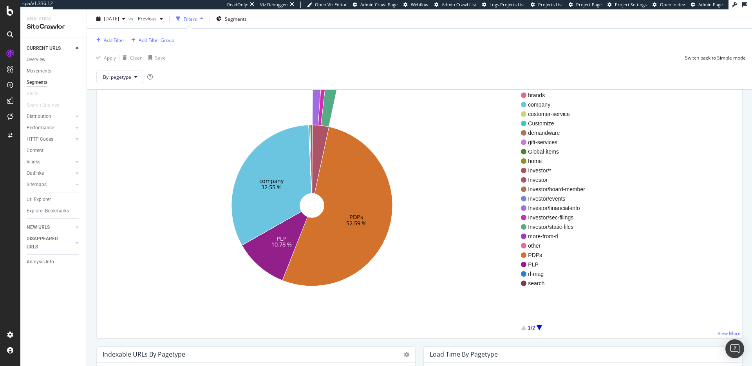
click at [539, 328] on div at bounding box center [538, 327] width 5 height 5
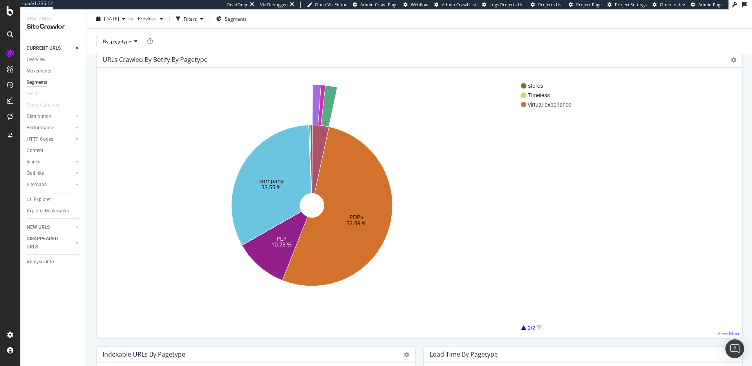
click at [525, 330] on div at bounding box center [523, 327] width 5 height 5
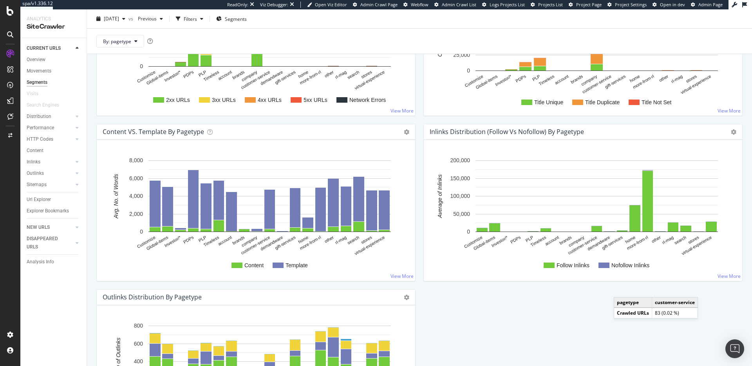
scroll to position [700, 0]
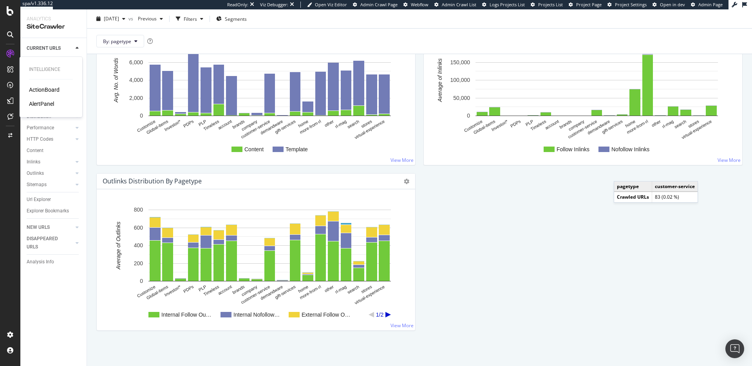
click at [43, 90] on div "ActionBoard" at bounding box center [44, 90] width 31 height 8
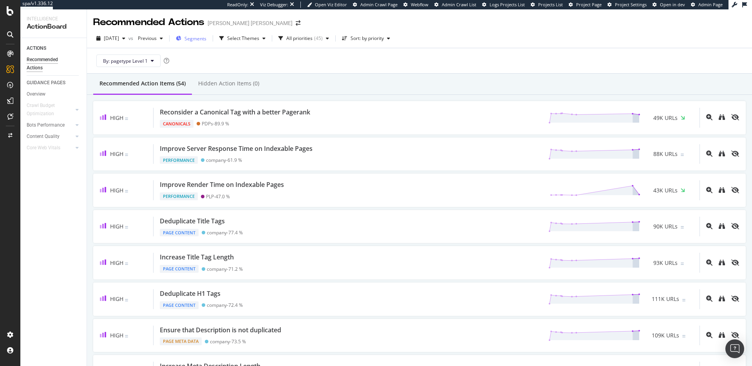
click at [206, 39] on span "Segments" at bounding box center [195, 38] width 22 height 7
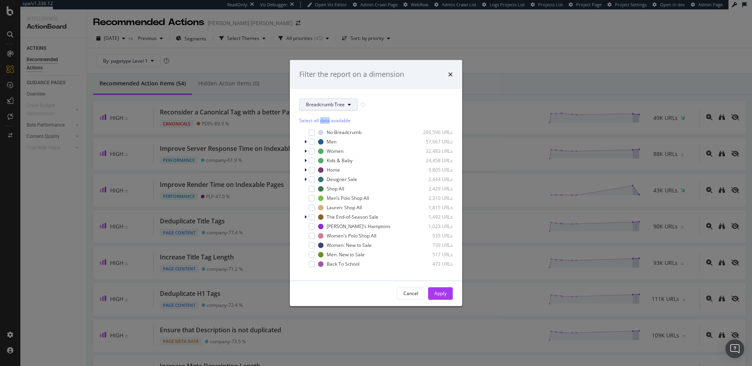
click at [324, 107] on span "Breadcrumb Tree" at bounding box center [325, 104] width 39 height 7
click at [323, 132] on span "pagetype" at bounding box center [331, 132] width 51 height 7
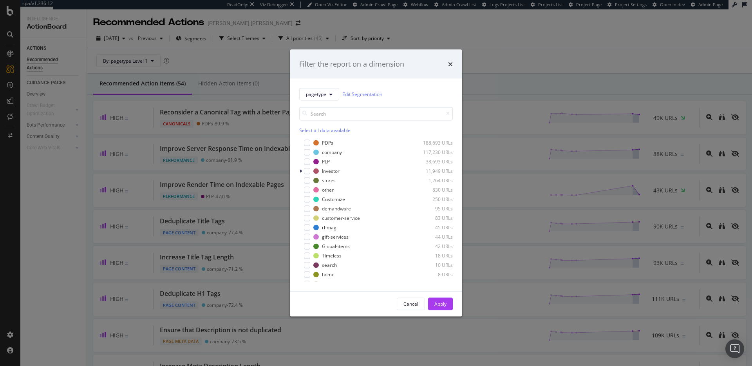
click at [322, 132] on div "Select all data available" at bounding box center [375, 129] width 153 height 7
click at [307, 152] on icon "modal" at bounding box center [307, 152] width 4 height 4
click at [307, 172] on icon "modal" at bounding box center [307, 171] width 4 height 4
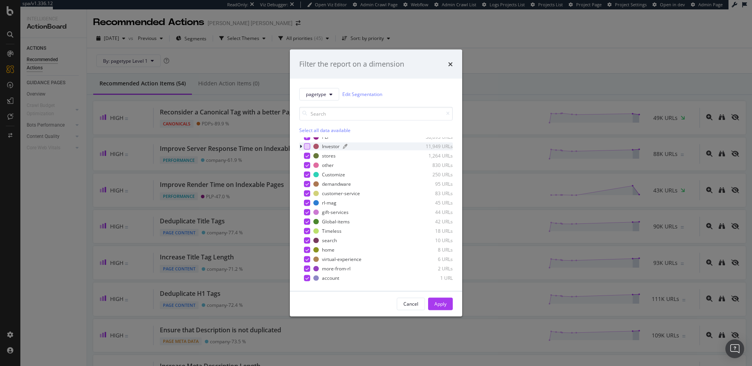
scroll to position [34, 0]
click at [437, 301] on div "Apply" at bounding box center [440, 303] width 12 height 7
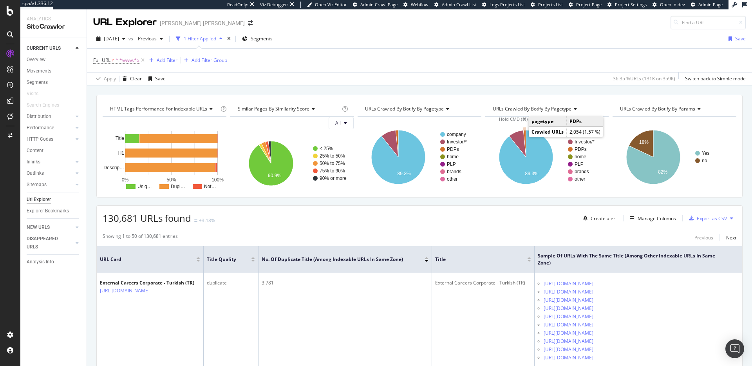
click at [523, 136] on icon "A chart." at bounding box center [524, 143] width 3 height 27
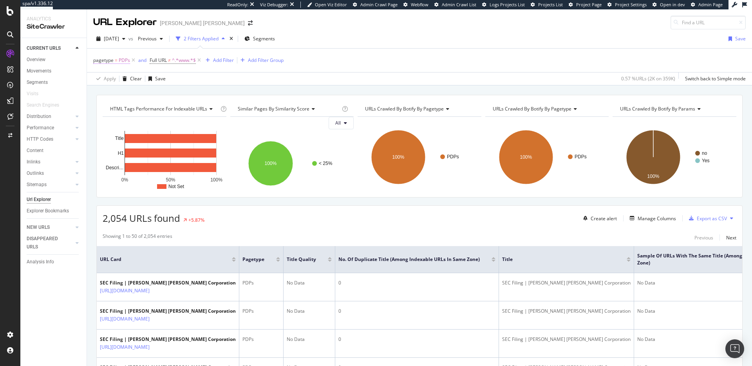
click at [134, 61] on icon at bounding box center [133, 60] width 7 height 8
click at [130, 61] on span "PDPs" at bounding box center [124, 60] width 11 height 11
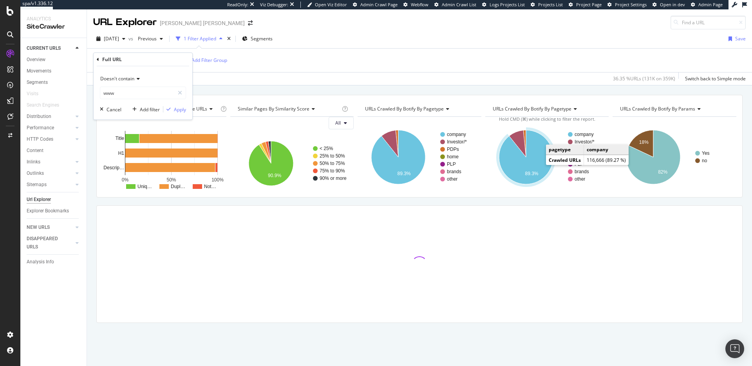
click at [537, 166] on icon "A chart." at bounding box center [526, 157] width 54 height 54
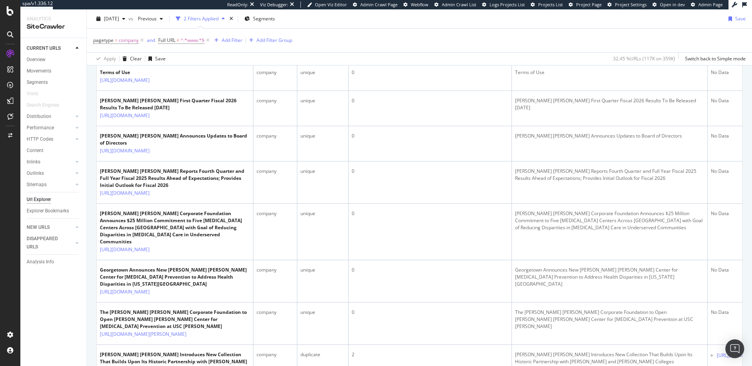
scroll to position [1378, 0]
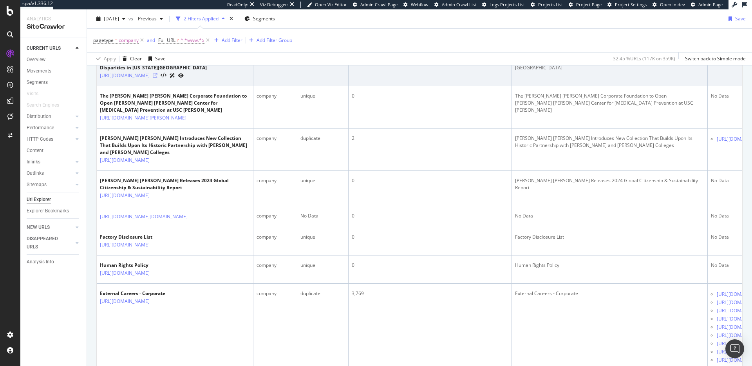
click at [157, 78] on icon at bounding box center [155, 75] width 5 height 5
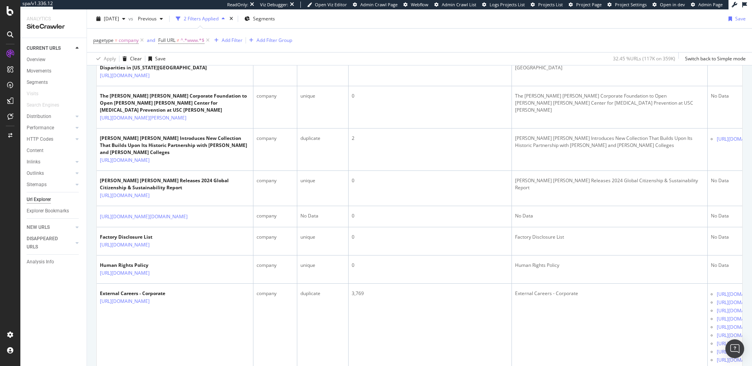
scroll to position [1144, 0]
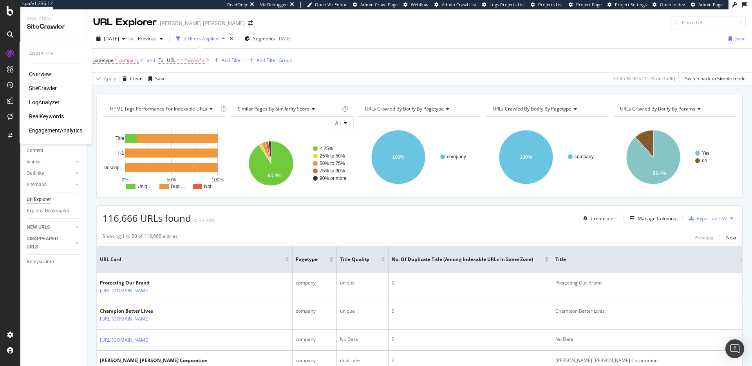
click at [57, 100] on div "LogAnalyzer" at bounding box center [44, 102] width 31 height 8
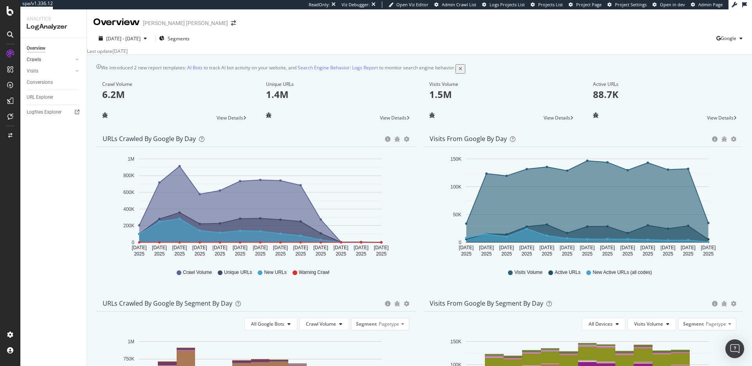
click at [46, 58] on link "Crawls" at bounding box center [50, 60] width 47 height 8
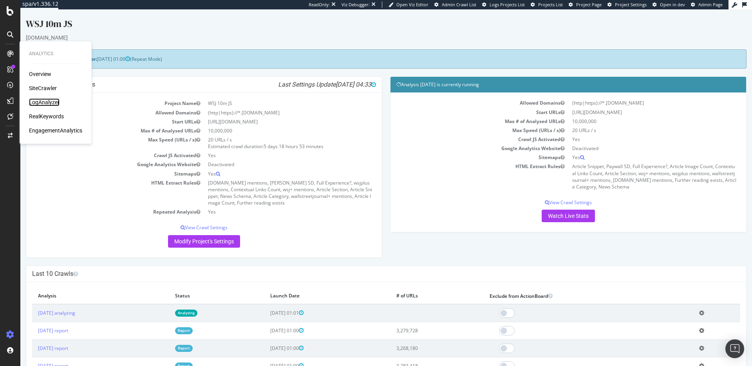
click at [56, 103] on div "LogAnalyzer" at bounding box center [44, 102] width 31 height 8
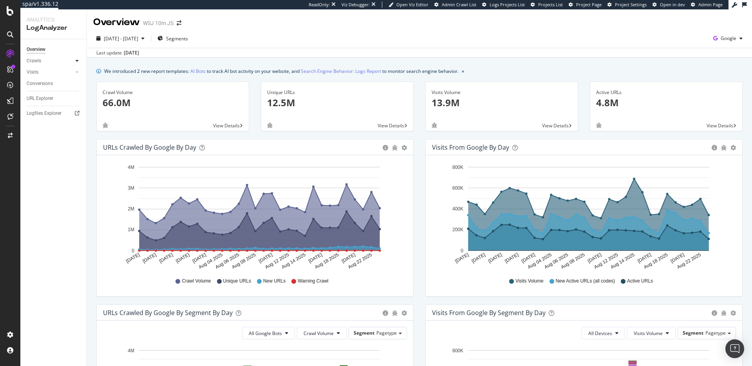
click at [75, 60] on div at bounding box center [77, 61] width 8 height 8
click at [52, 72] on div "Daily Distribution" at bounding box center [48, 72] width 36 height 8
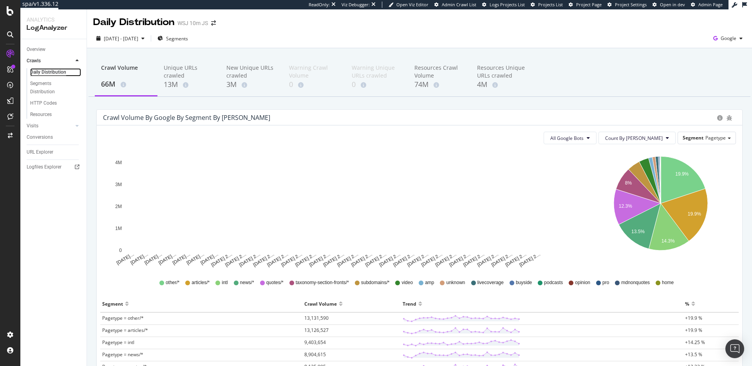
scroll to position [5, 0]
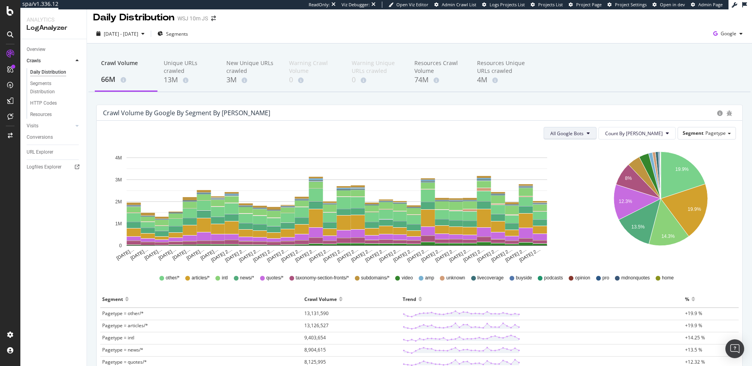
click at [583, 130] on span "All Google Bots" at bounding box center [566, 133] width 33 height 7
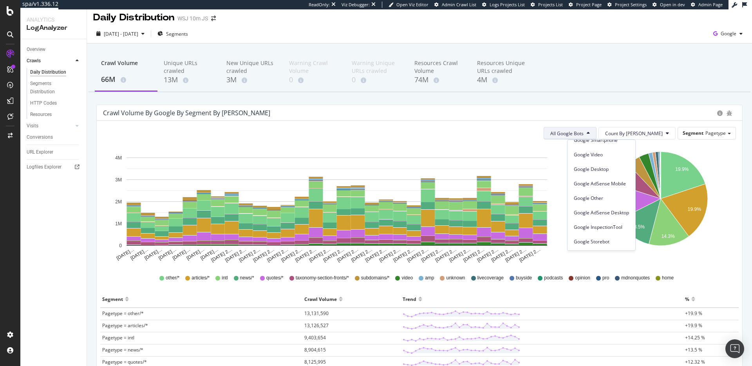
scroll to position [0, 0]
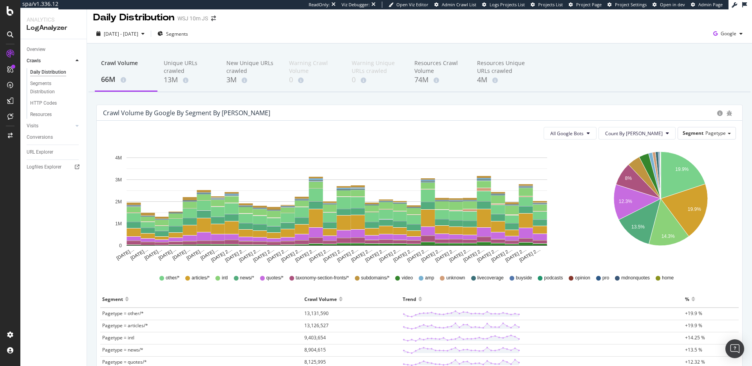
click at [729, 158] on icon "19.9% 19.9% 8% 12.3% 13.5% 14.3%" at bounding box center [661, 204] width 148 height 117
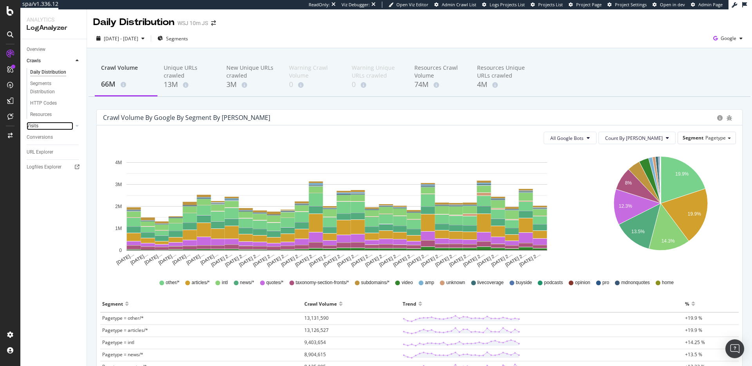
click at [45, 123] on link "Visits" at bounding box center [50, 126] width 47 height 8
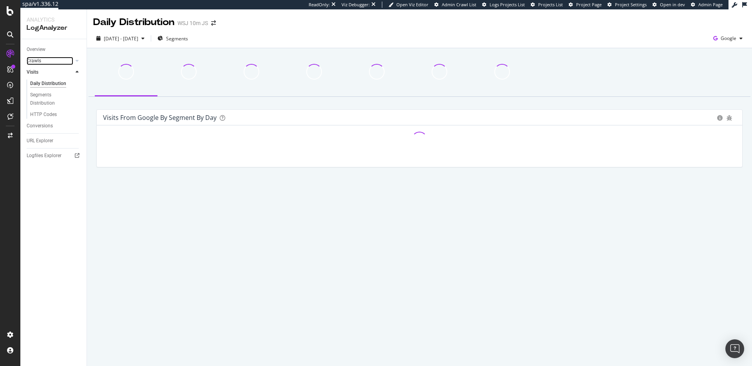
click at [50, 60] on link "Crawls" at bounding box center [50, 61] width 47 height 8
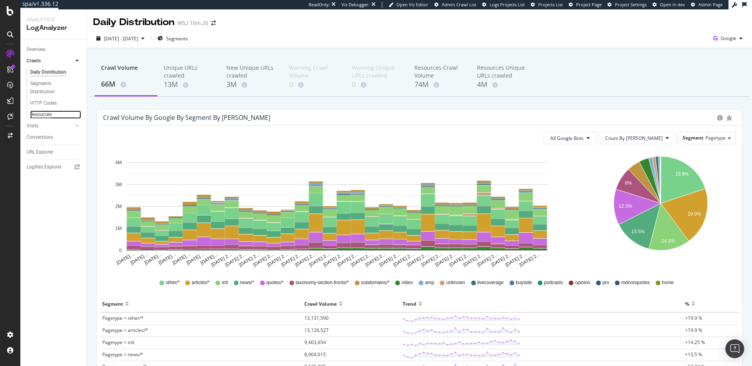
click at [49, 114] on div "Resources" at bounding box center [41, 114] width 22 height 8
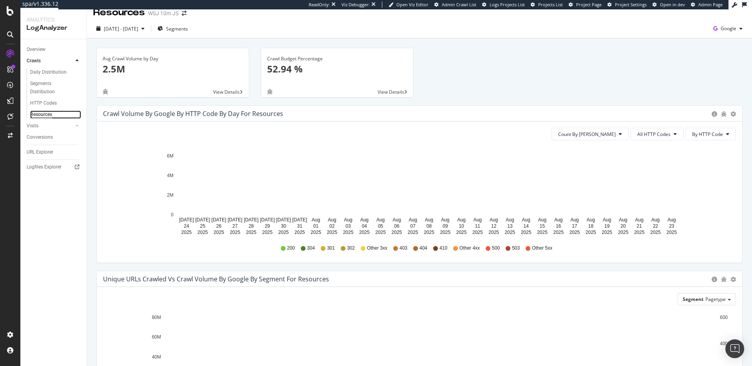
scroll to position [15, 0]
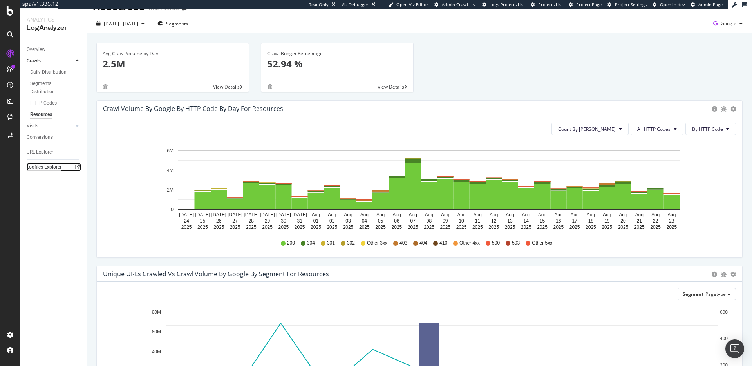
click at [43, 165] on div "Logfiles Explorer" at bounding box center [44, 167] width 35 height 8
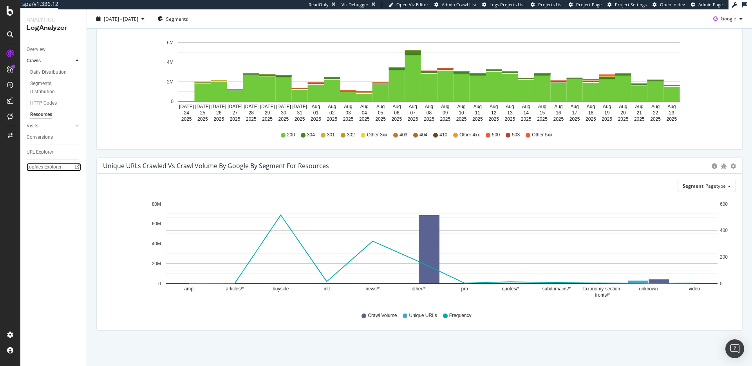
scroll to position [0, 0]
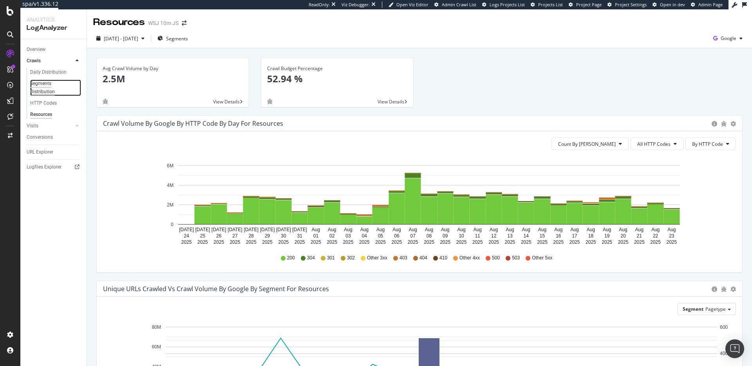
click at [48, 90] on div "Segments Distribution" at bounding box center [51, 87] width 43 height 16
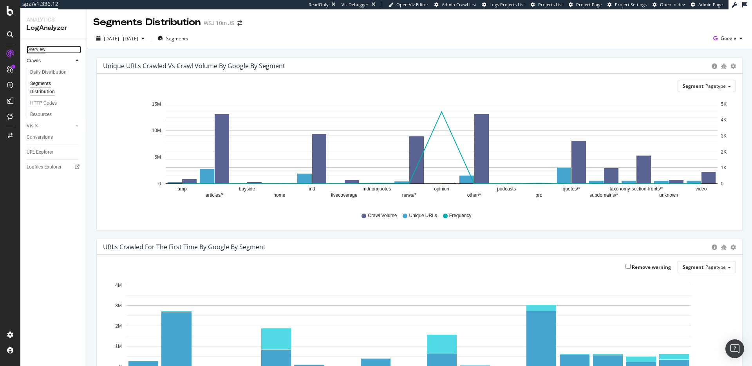
click at [37, 51] on div "Overview" at bounding box center [36, 49] width 19 height 8
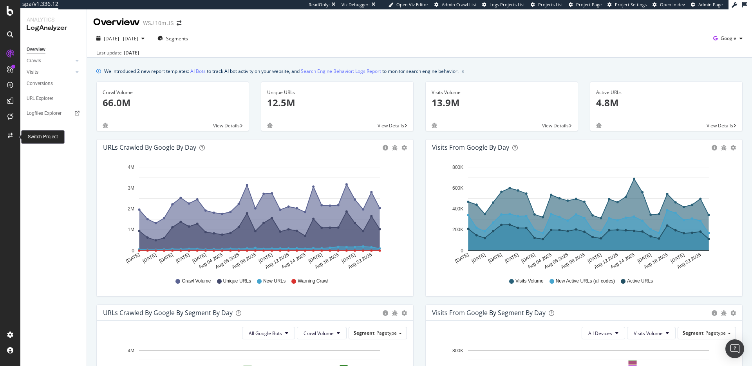
click at [12, 135] on icon at bounding box center [10, 135] width 5 height 5
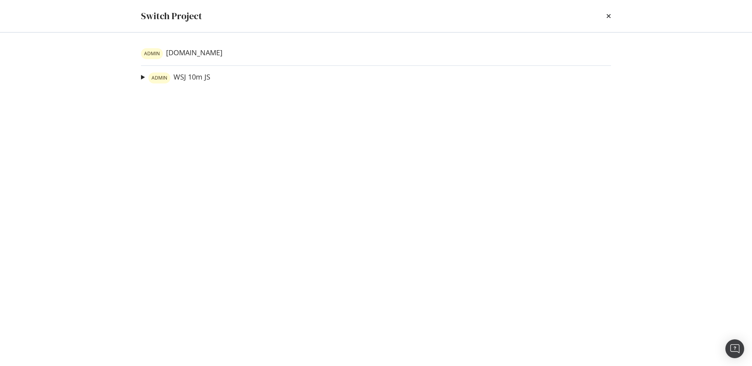
click at [96, 36] on div "Switch Project ADMIN Investors.com ADMIN WSJ 10m JS XML Sitemap WSJ EN Index Ad…" at bounding box center [376, 183] width 752 height 366
click at [612, 17] on div "Switch Project" at bounding box center [375, 16] width 501 height 32
click at [609, 16] on icon "times" at bounding box center [608, 16] width 5 height 6
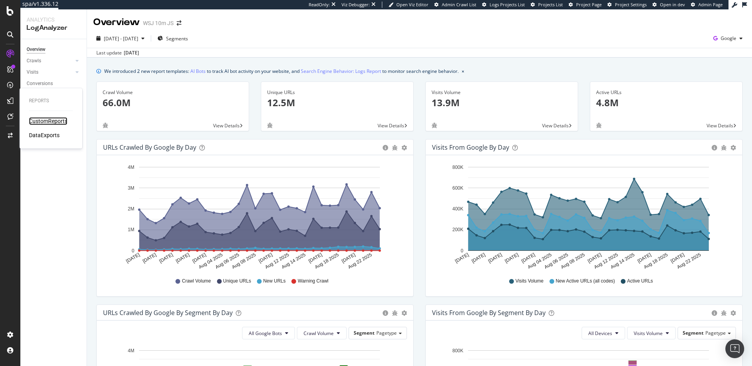
click at [51, 123] on div "CustomReports" at bounding box center [48, 121] width 38 height 8
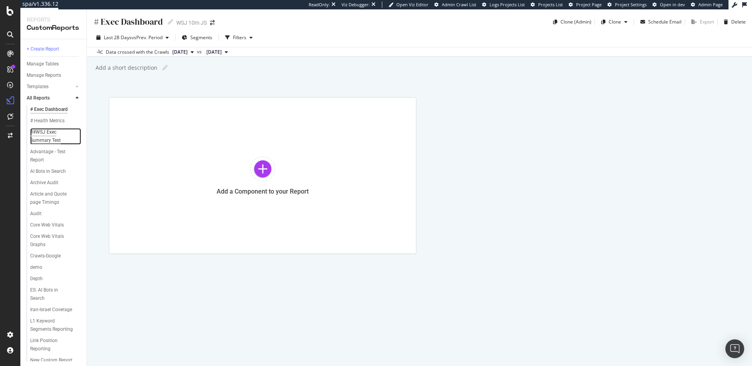
click at [54, 144] on div "##WSJ Exec Summary Test" at bounding box center [52, 136] width 45 height 16
click at [273, 162] on div at bounding box center [262, 168] width 25 height 25
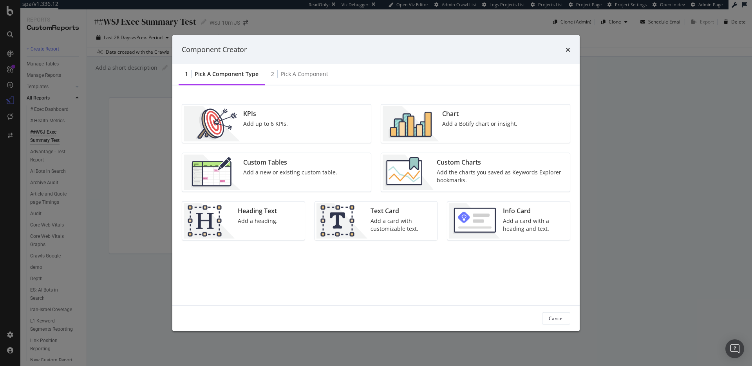
click at [306, 169] on div "Add a new or existing custom table." at bounding box center [290, 172] width 94 height 8
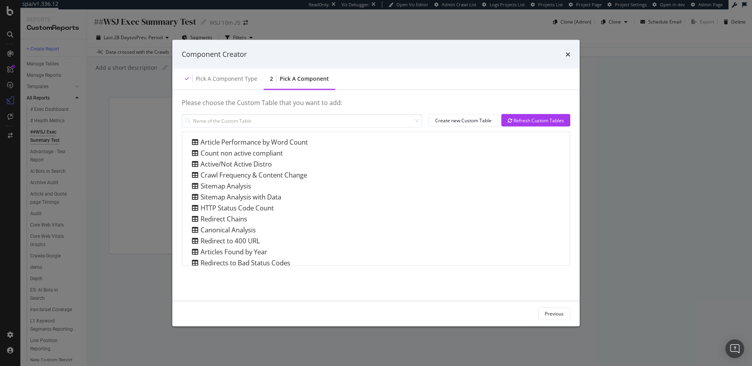
click at [671, 195] on div "Component Creator Pick a Component type 2 Pick a Component Please choose the Cu…" at bounding box center [376, 183] width 752 height 366
drag, startPoint x: 532, startPoint y: 220, endPoint x: 546, endPoint y: 293, distance: 74.9
click at [546, 292] on div "Please choose the Custom Table that you want to add: Create new Custom Table Re…" at bounding box center [375, 195] width 407 height 211
click at [570, 58] on div "times" at bounding box center [567, 54] width 5 height 10
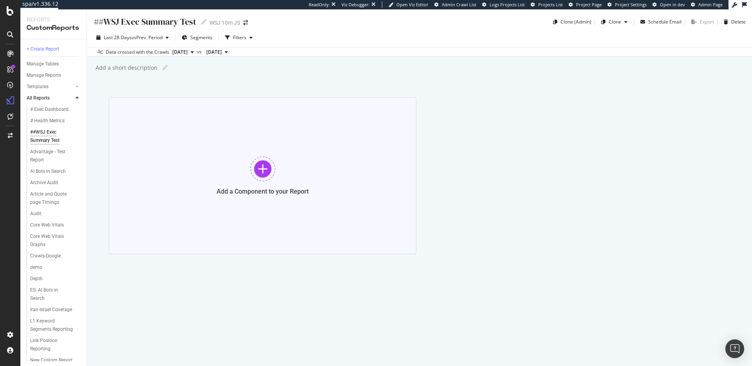
click at [246, 161] on div "Add a Component to your Report" at bounding box center [262, 175] width 307 height 157
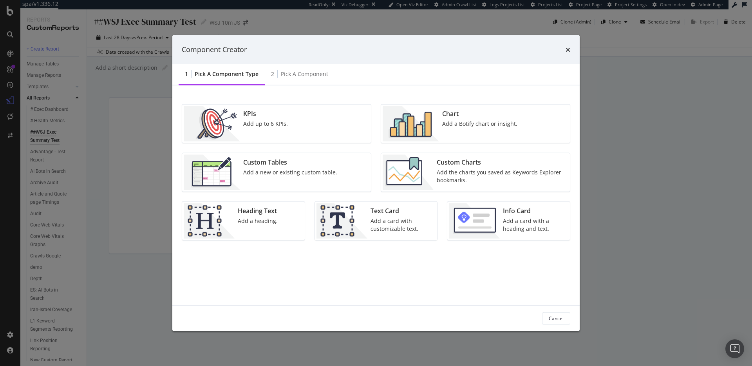
click at [447, 126] on div "Add a Botify chart or insight." at bounding box center [479, 123] width 75 height 8
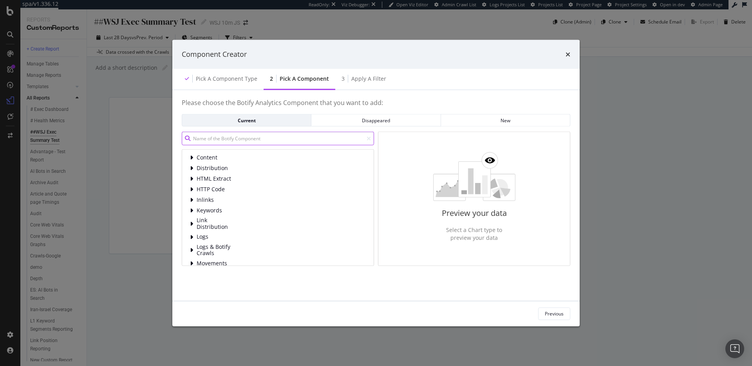
click at [268, 137] on input "modal" at bounding box center [278, 139] width 192 height 14
click at [191, 236] on icon "modal" at bounding box center [191, 236] width 3 height 6
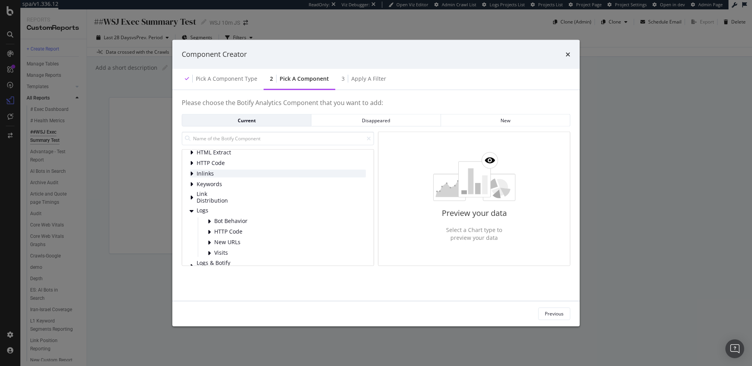
scroll to position [36, 0]
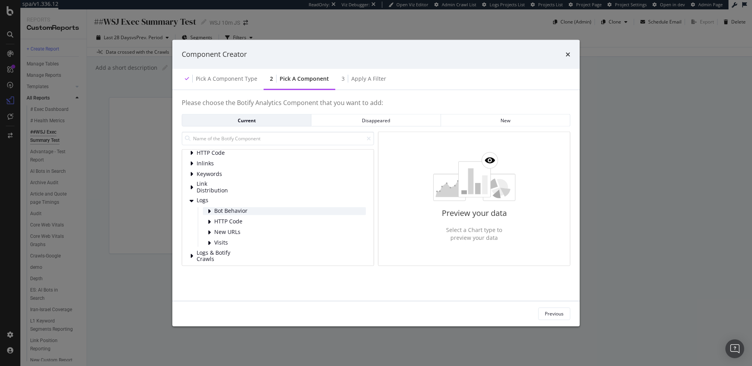
click at [211, 210] on div "modal" at bounding box center [210, 211] width 5 height 8
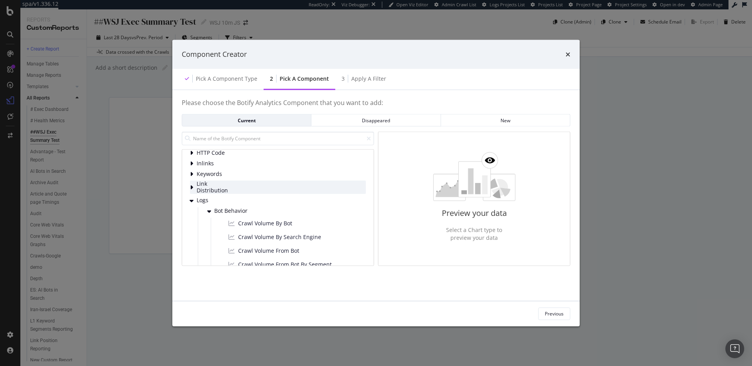
scroll to position [94, 0]
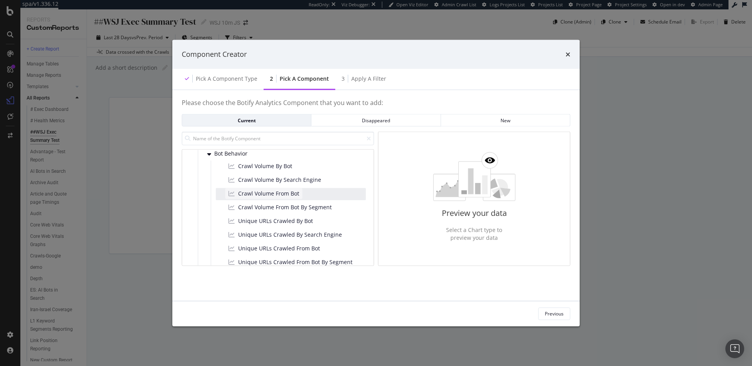
click at [293, 193] on span "Crawl Volume From Bot" at bounding box center [268, 193] width 61 height 8
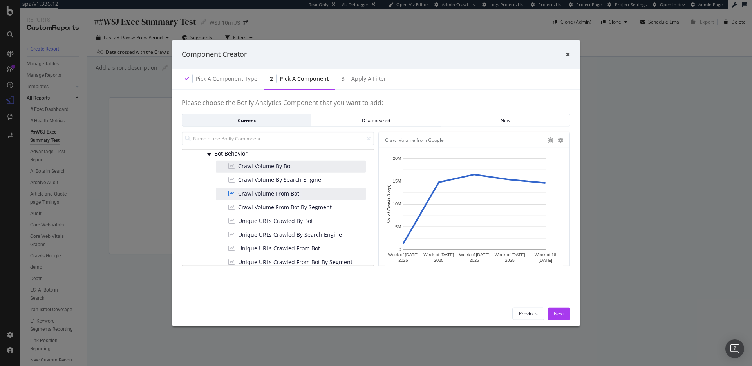
click at [303, 166] on div "Crawl Volume By Bot" at bounding box center [291, 166] width 150 height 12
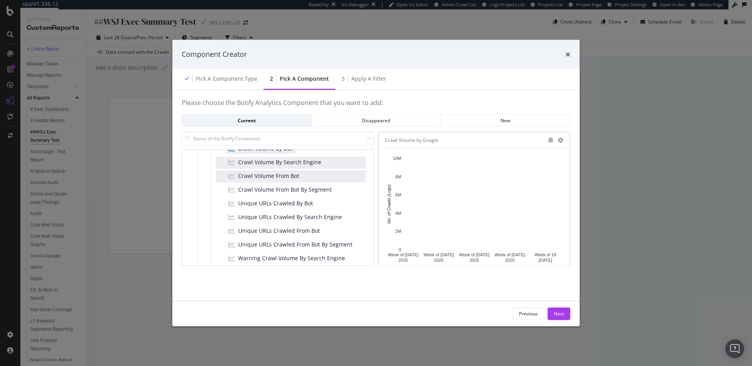
scroll to position [90, 0]
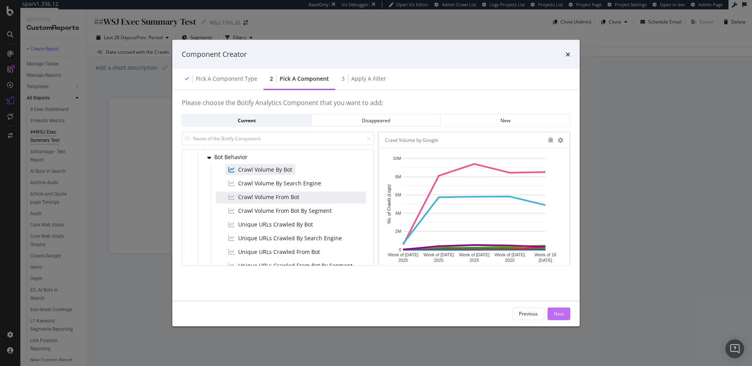
click at [550, 318] on button "Next" at bounding box center [558, 313] width 23 height 13
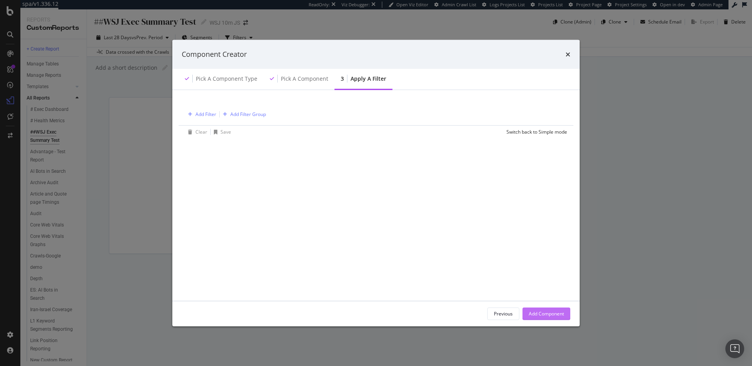
click at [557, 312] on div "Add Component" at bounding box center [546, 313] width 35 height 7
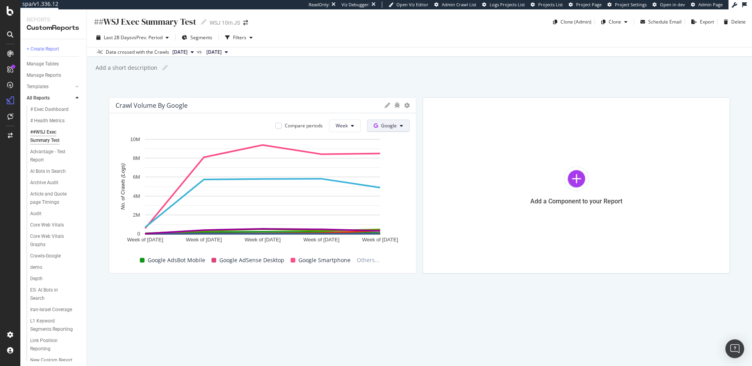
click at [386, 125] on span "Google" at bounding box center [389, 125] width 16 height 7
click at [388, 159] on span "Bing" at bounding box center [400, 155] width 29 height 7
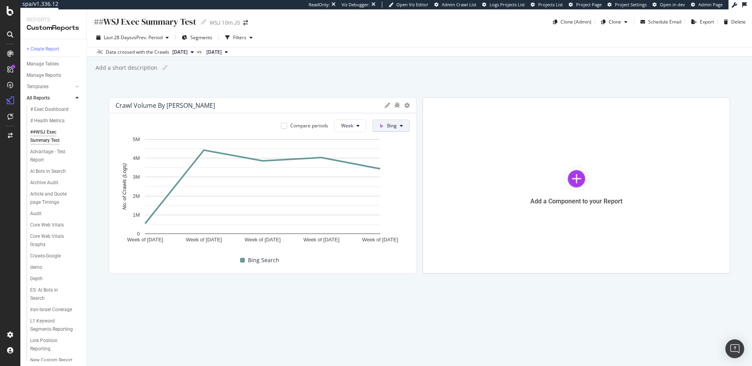
click at [384, 129] on span at bounding box center [383, 125] width 8 height 7
click at [392, 167] on span "OpenAI" at bounding box center [406, 170] width 29 height 7
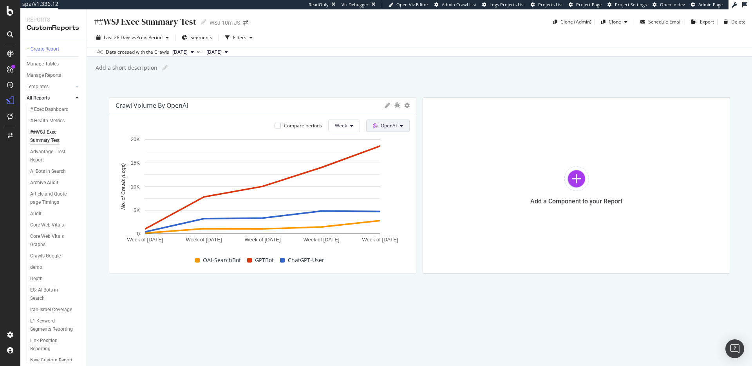
click at [395, 125] on span "OpenAI" at bounding box center [389, 125] width 16 height 7
click at [397, 185] on span "Other AI Bots" at bounding box center [399, 184] width 29 height 7
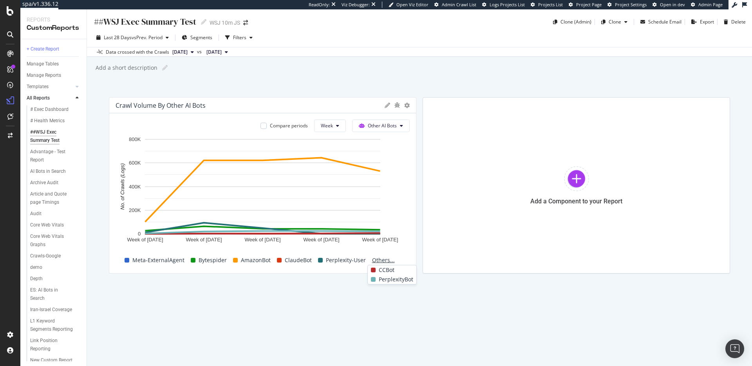
click at [384, 262] on span "Others..." at bounding box center [383, 259] width 29 height 9
click at [387, 105] on icon at bounding box center [386, 105] width 5 height 5
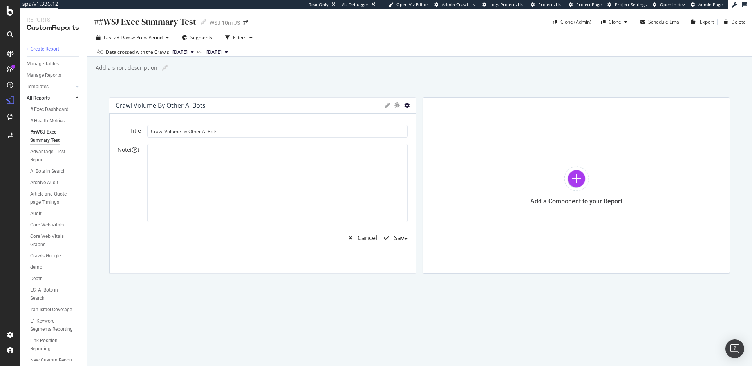
click at [404, 107] on icon at bounding box center [406, 105] width 5 height 5
click at [440, 173] on span "Table" at bounding box center [452, 175] width 59 height 7
click at [372, 237] on div "Cancel" at bounding box center [367, 237] width 20 height 9
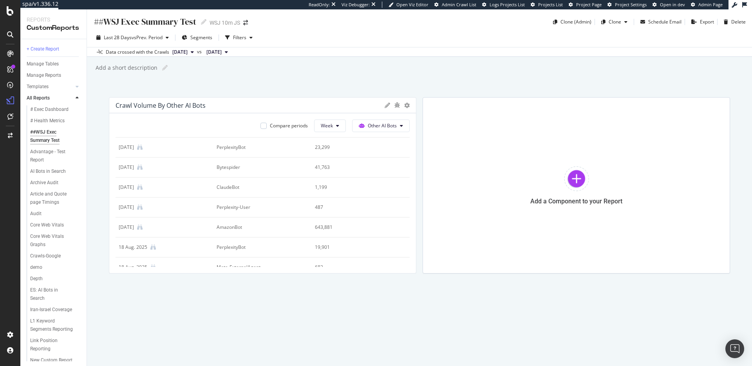
scroll to position [587, 0]
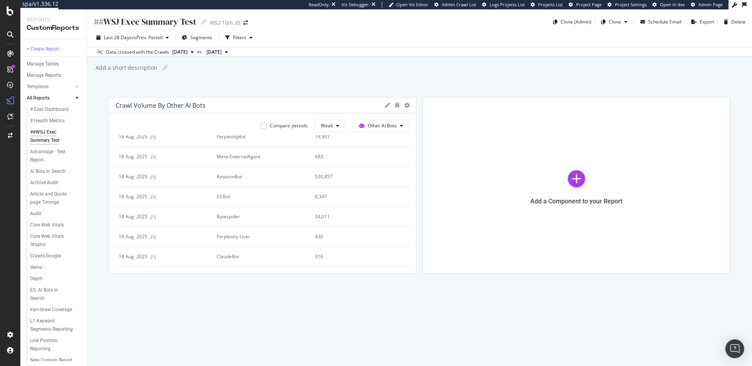
click at [351, 296] on div "##WSJ Exec Summary Test ##WSJ Exec Summary Test WSJ 10m JS Clone (Admin) Clone …" at bounding box center [419, 187] width 665 height 356
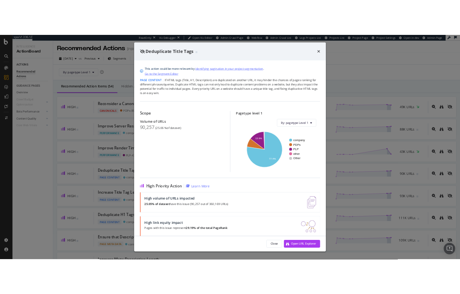
scroll to position [74, 0]
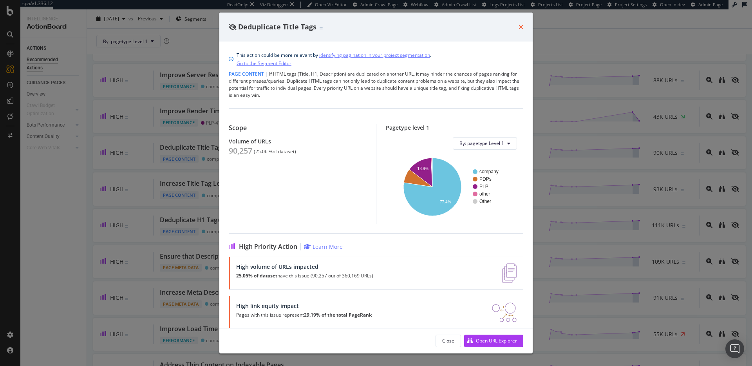
click at [520, 29] on icon "times" at bounding box center [520, 27] width 5 height 6
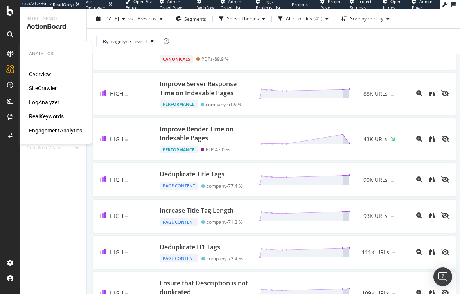
click at [35, 86] on div "SiteCrawler" at bounding box center [43, 88] width 28 height 8
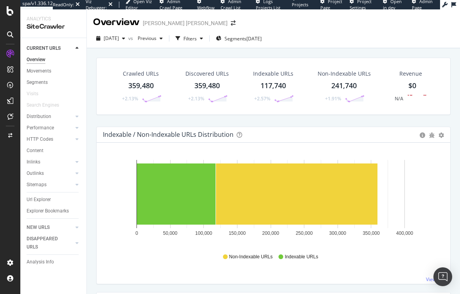
click at [351, 73] on div "Non-Indexable URLs" at bounding box center [344, 74] width 53 height 8
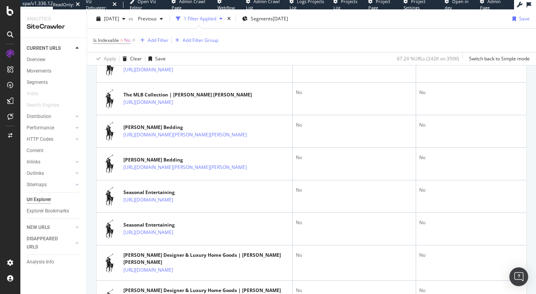
scroll to position [419, 0]
